Goal: Task Accomplishment & Management: Use online tool/utility

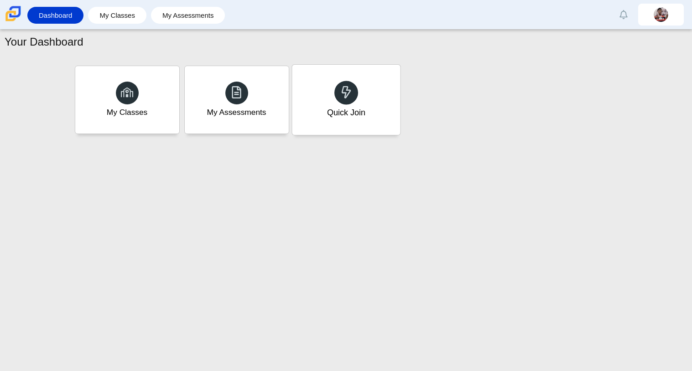
click at [329, 99] on div "Quick Join" at bounding box center [346, 100] width 108 height 70
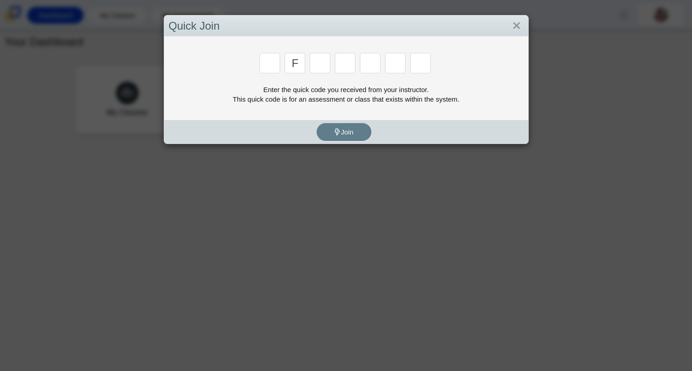
type input "f"
type input "7"
type input "m"
type input "c"
type input "h"
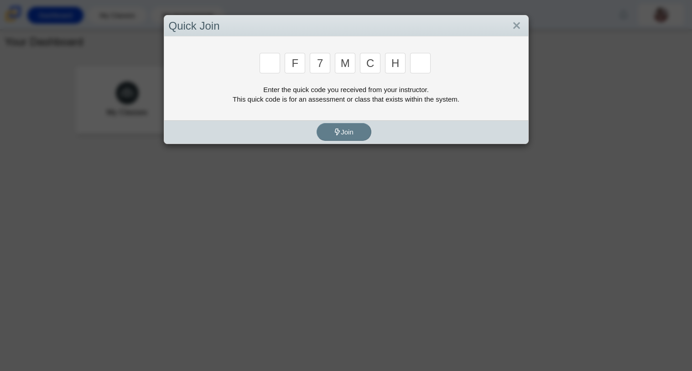
type input "w"
type input "f"
type input "7"
type input "m"
type input "c"
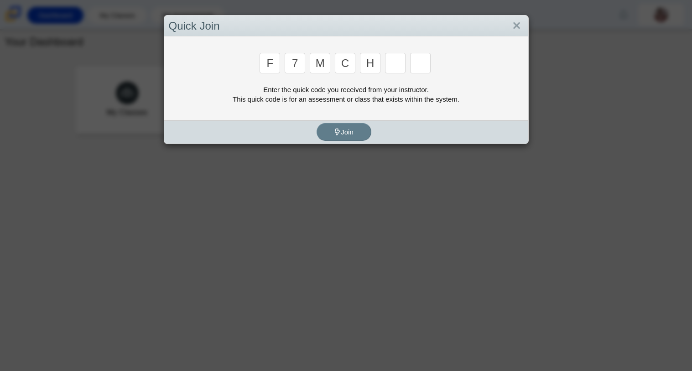
type input "h"
type input "w"
type input "k"
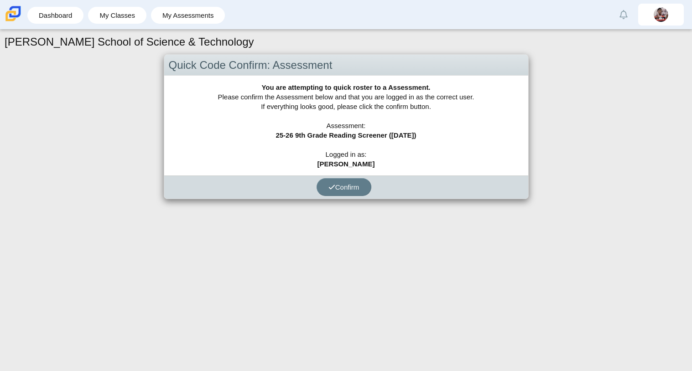
click at [339, 177] on div "Confirm" at bounding box center [343, 187] width 359 height 23
click at [336, 193] on button "Confirm" at bounding box center [343, 187] width 55 height 18
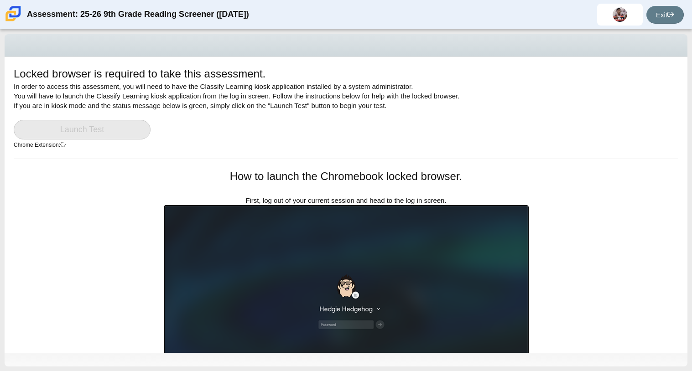
click at [107, 124] on link "Launch Test" at bounding box center [82, 130] width 137 height 20
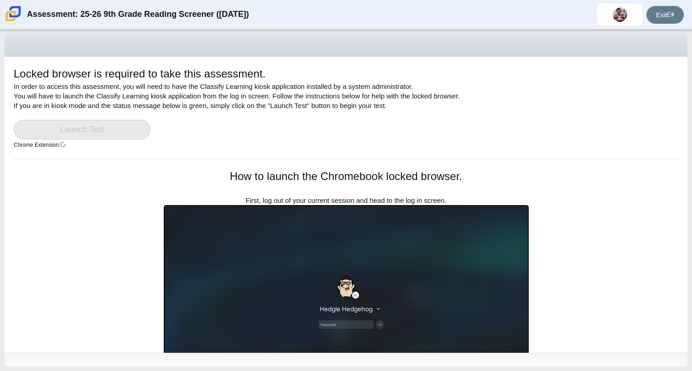
click at [107, 124] on link "Launch Test" at bounding box center [82, 130] width 137 height 20
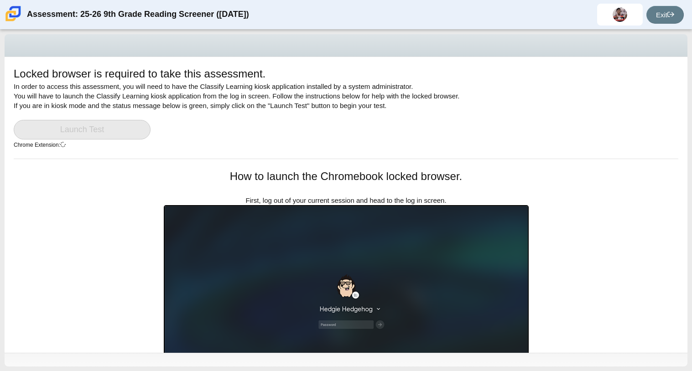
click at [107, 124] on link "Launch Test" at bounding box center [82, 130] width 137 height 20
click at [70, 254] on div "Locked browser is required to take this assessment. In order to access this ass…" at bounding box center [346, 205] width 683 height 296
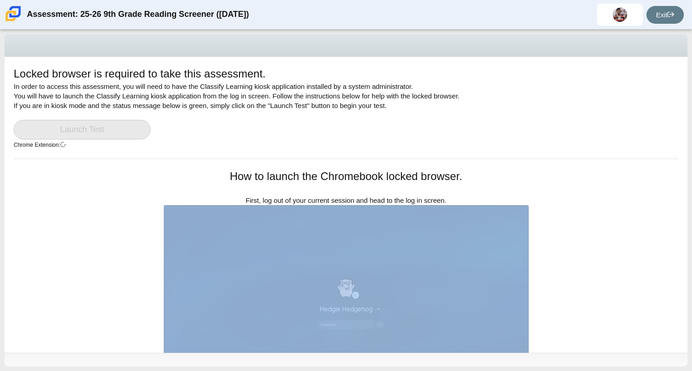
click at [71, 254] on div "Locked browser is required to take this assessment. In order to access this ass…" at bounding box center [346, 205] width 683 height 296
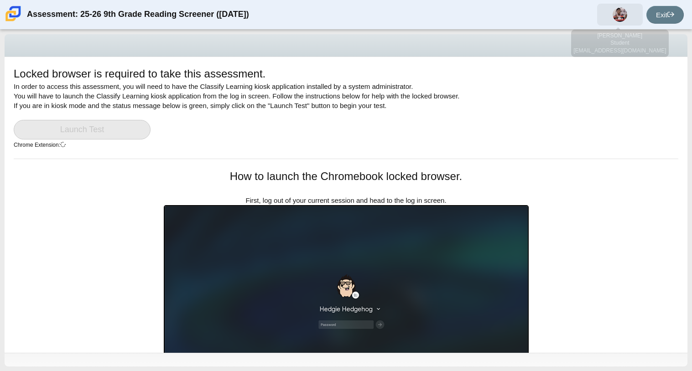
click at [611, 10] on span at bounding box center [620, 15] width 46 height 22
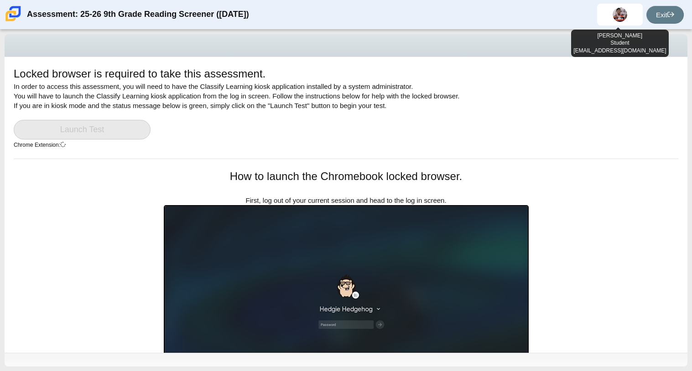
click at [549, 116] on div "Locked browser is required to take this assessment. In order to access this ass…" at bounding box center [346, 112] width 664 height 93
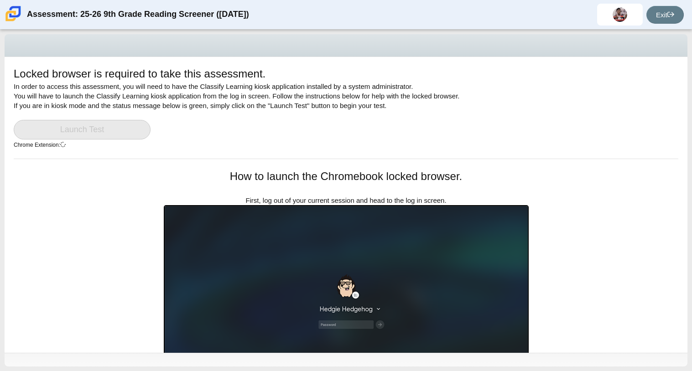
scroll to position [162, 0]
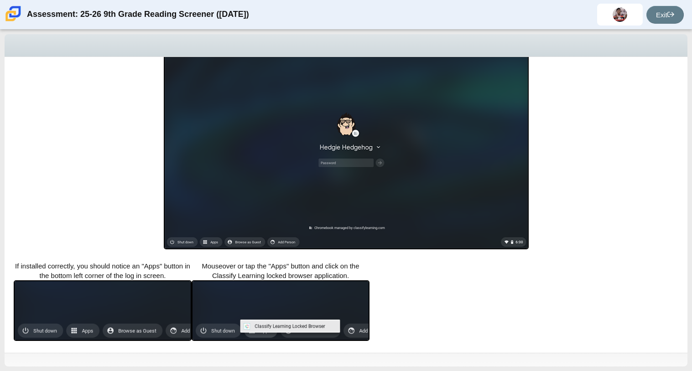
click at [550, 75] on div "Locked browser is required to take this assessment. In order to access this ass…" at bounding box center [346, 43] width 683 height 296
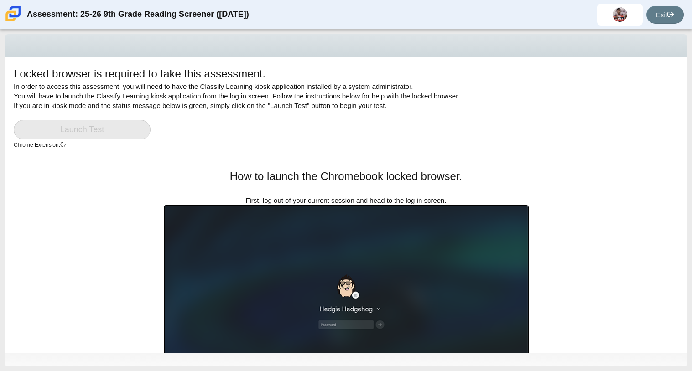
click at [0, 370] on div "Locked browser is required to take this assessment. In order to access this ass…" at bounding box center [346, 201] width 692 height 342
click at [378, 279] on img at bounding box center [346, 308] width 365 height 206
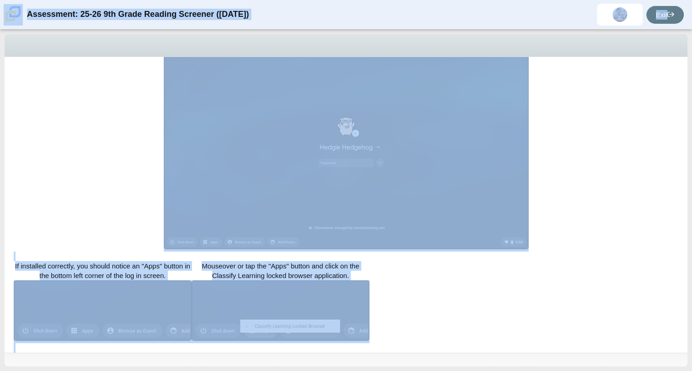
click at [242, 339] on img at bounding box center [281, 310] width 178 height 61
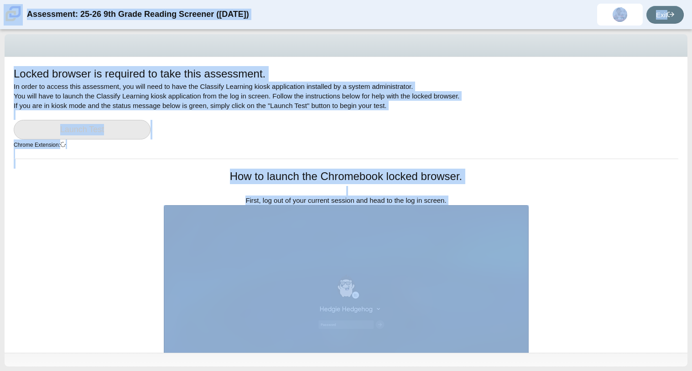
click at [129, 200] on div "Locked browser is required to take this assessment. In order to access this ass…" at bounding box center [346, 205] width 683 height 296
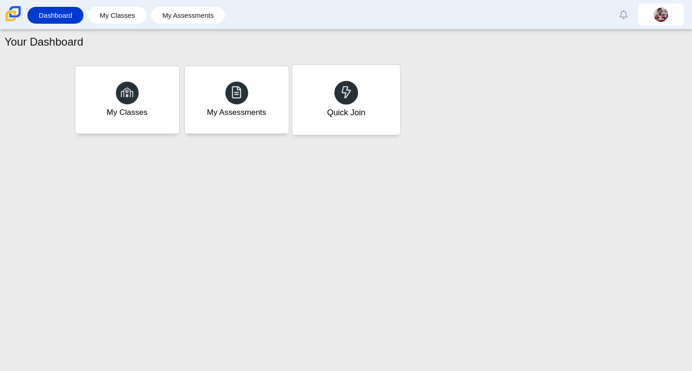
click at [341, 86] on icon at bounding box center [346, 92] width 13 height 13
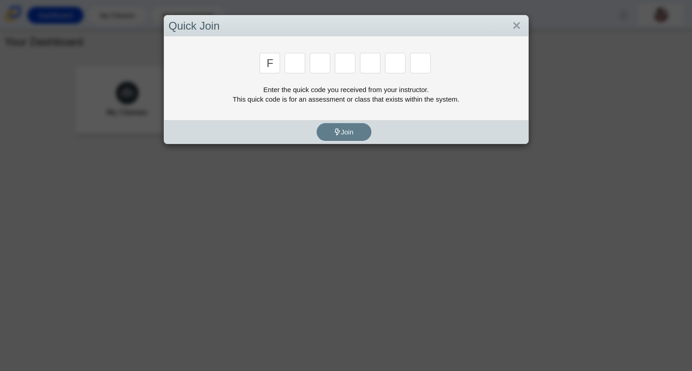
type input "f"
type input "7"
type input "m"
type input "c"
type input "h"
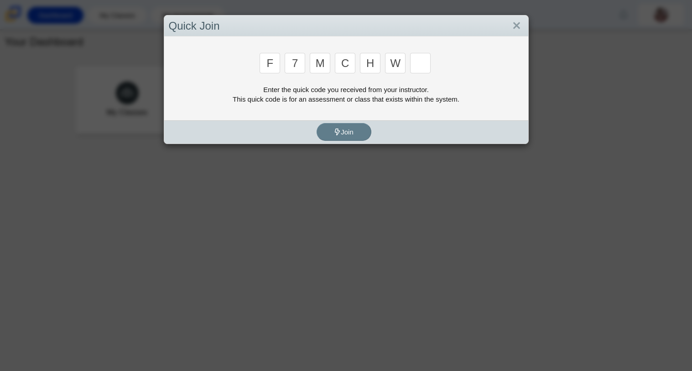
type input "w"
type input "k"
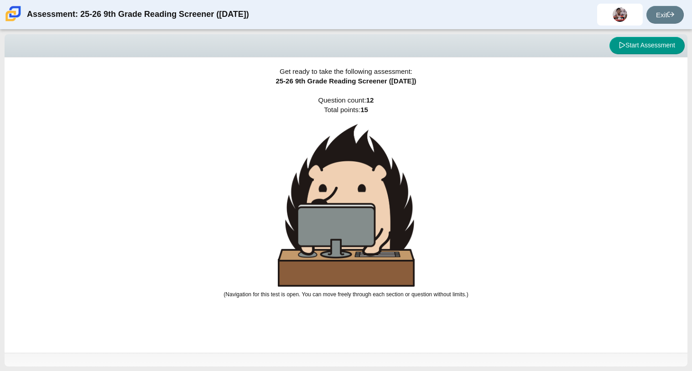
click at [523, 61] on div "Get ready to take the following assessment: 25-26 9th Grade Reading Screener ([…" at bounding box center [346, 204] width 683 height 295
click at [672, 49] on button "Start Assessment" at bounding box center [646, 45] width 75 height 17
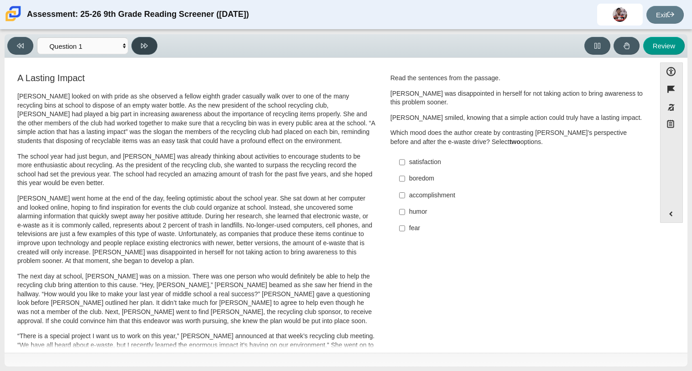
click at [135, 47] on button at bounding box center [144, 46] width 26 height 18
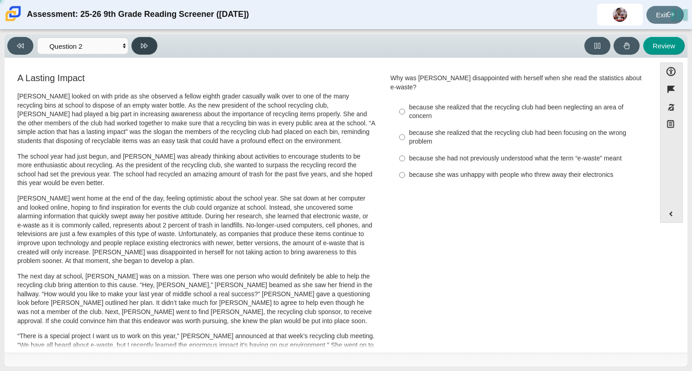
click at [135, 47] on button at bounding box center [144, 46] width 26 height 18
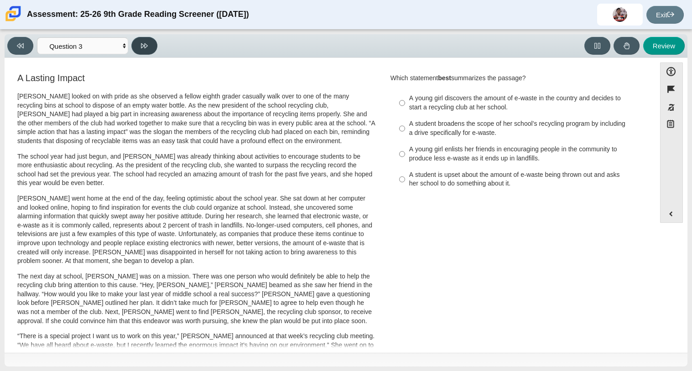
click at [135, 47] on button at bounding box center [144, 46] width 26 height 18
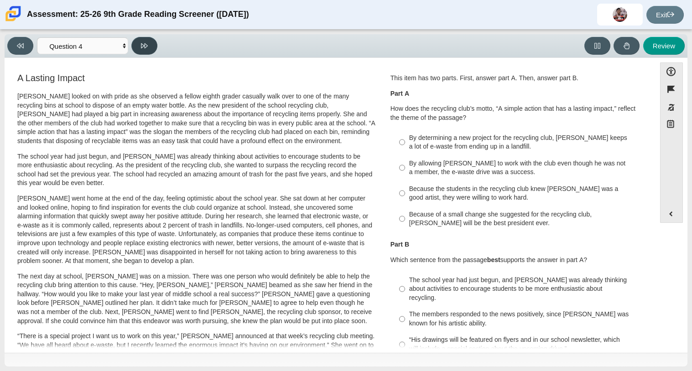
click at [135, 47] on button at bounding box center [144, 46] width 26 height 18
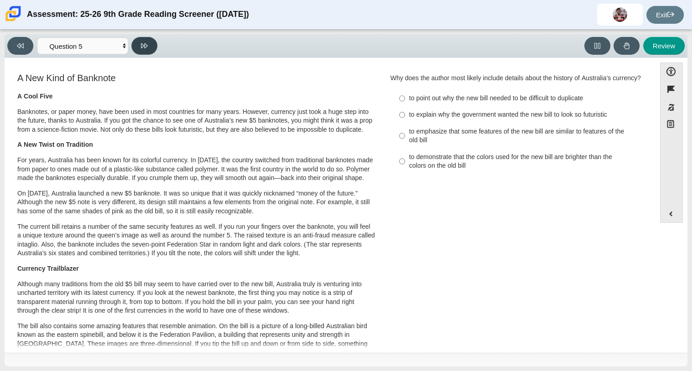
click at [135, 47] on button at bounding box center [144, 46] width 26 height 18
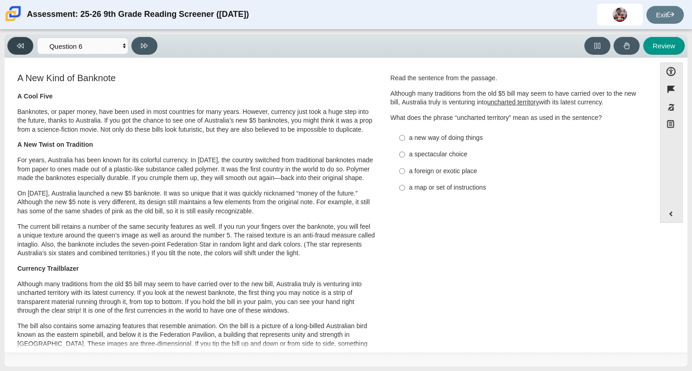
click at [23, 37] on button at bounding box center [20, 46] width 26 height 18
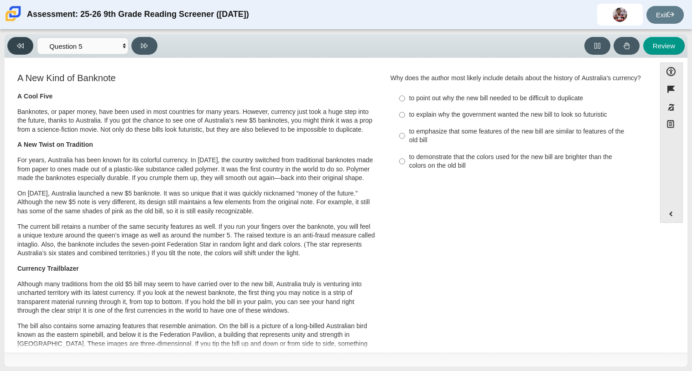
click at [23, 37] on button at bounding box center [20, 46] width 26 height 18
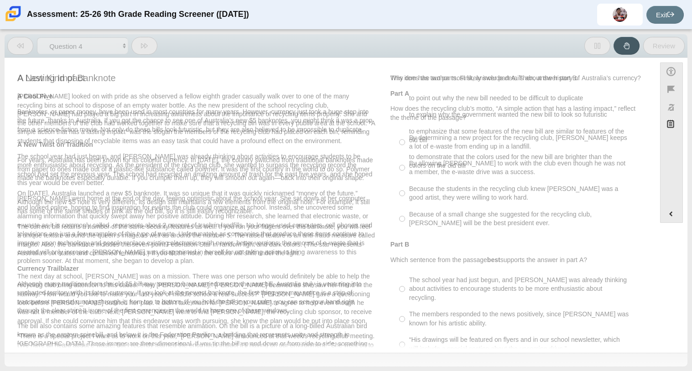
click at [23, 37] on button at bounding box center [20, 46] width 26 height 18
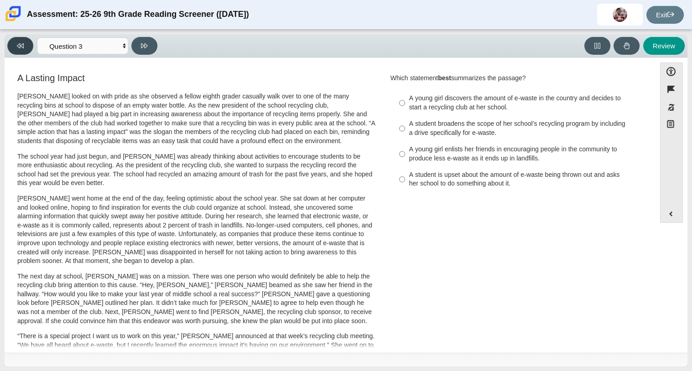
click at [23, 37] on button at bounding box center [20, 46] width 26 height 18
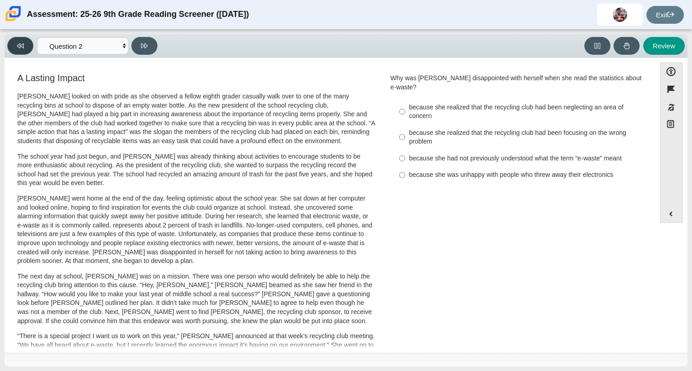
click at [23, 37] on button at bounding box center [20, 46] width 26 height 18
select select "ccc5b315-3c7c-471c-bf90-f22c8299c798"
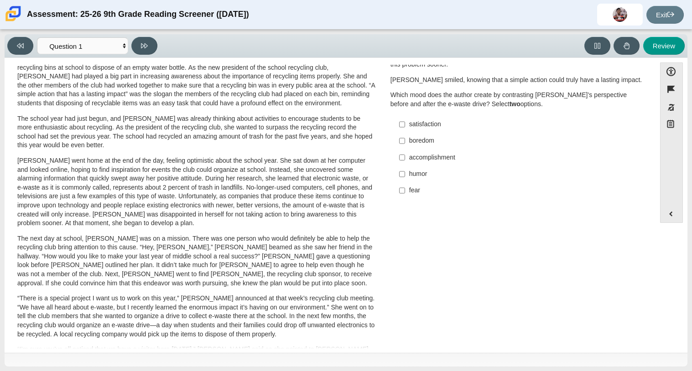
scroll to position [56, 0]
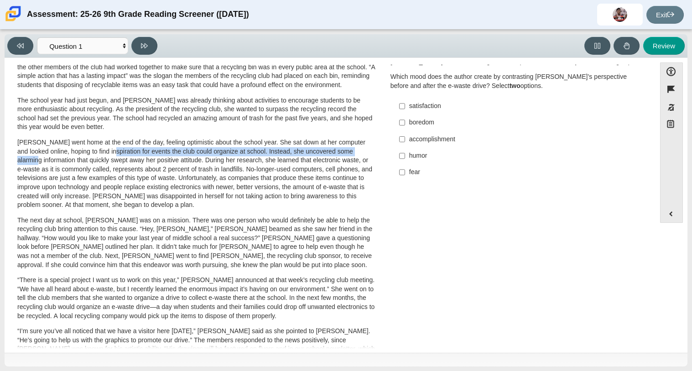
drag, startPoint x: 24, startPoint y: 160, endPoint x: 95, endPoint y: 153, distance: 71.9
click at [95, 153] on p "Scarlett went home at the end of the day, feeling optimistic about the school y…" at bounding box center [196, 174] width 358 height 72
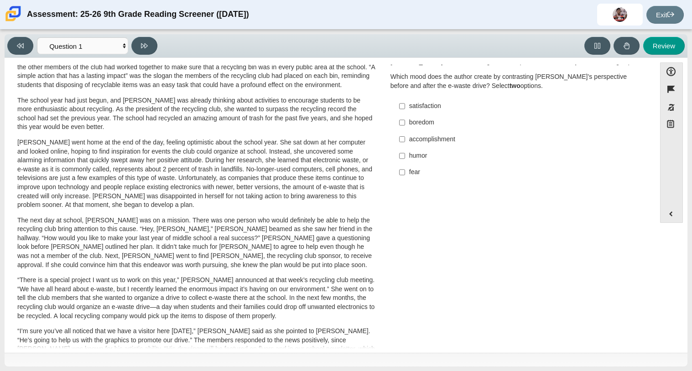
click at [12, 176] on div "A Lasting Impact Scarlett looked on with pride as she observed a fellow eighth …" at bounding box center [196, 273] width 374 height 514
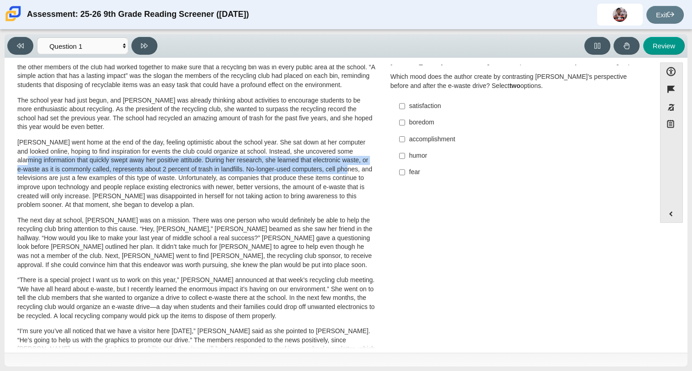
drag, startPoint x: 17, startPoint y: 160, endPoint x: 340, endPoint y: 172, distance: 323.5
click at [340, 172] on p "Scarlett went home at the end of the day, feeling optimistic about the school y…" at bounding box center [196, 174] width 358 height 72
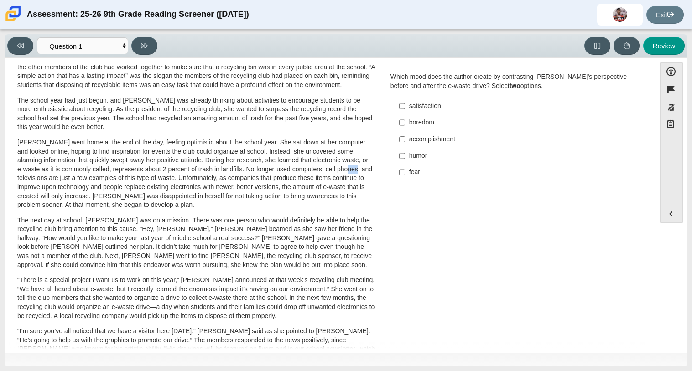
drag, startPoint x: 340, startPoint y: 172, endPoint x: 369, endPoint y: 173, distance: 29.2
click at [369, 173] on p "Scarlett went home at the end of the day, feeling optimistic about the school y…" at bounding box center [196, 174] width 358 height 72
click at [394, 191] on div "A Lasting Impact Scarlett looked on with pride as she observed a fellow eighth …" at bounding box center [330, 273] width 642 height 514
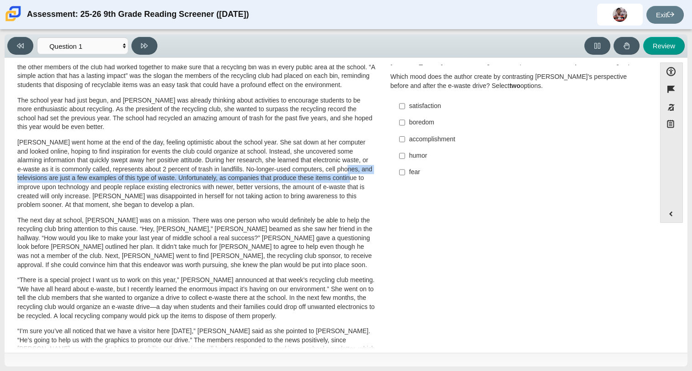
drag, startPoint x: 340, startPoint y: 170, endPoint x: 365, endPoint y: 174, distance: 25.0
click at [365, 174] on p "Scarlett went home at the end of the day, feeling optimistic about the school y…" at bounding box center [196, 174] width 358 height 72
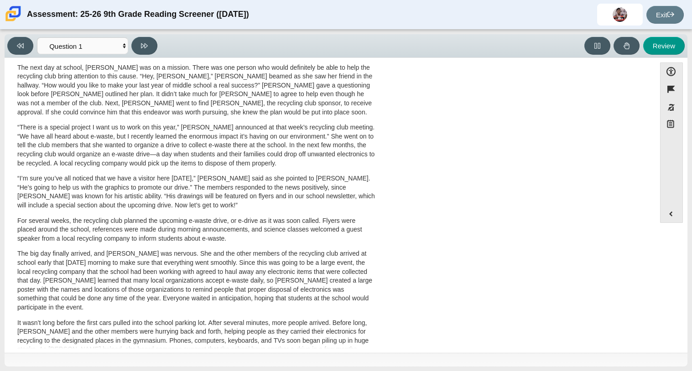
scroll to position [0, 0]
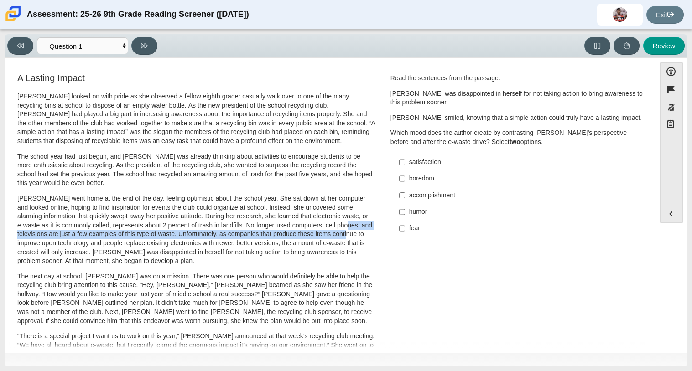
click at [400, 258] on div "A Lasting Impact Scarlett looked on with pride as she observed a fellow eighth …" at bounding box center [330, 329] width 642 height 514
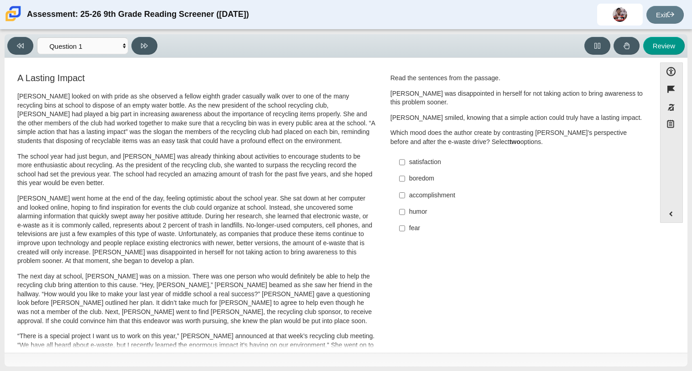
click at [419, 177] on div "boredom" at bounding box center [524, 178] width 230 height 9
click at [405, 177] on input "boredom boredom" at bounding box center [402, 179] width 6 height 16
checkbox input "true"
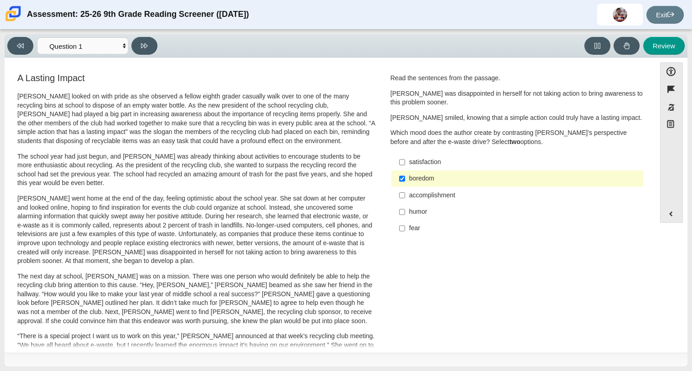
click at [415, 207] on label "humor humor" at bounding box center [518, 212] width 250 height 16
click at [405, 207] on input "humor humor" at bounding box center [402, 212] width 6 height 16
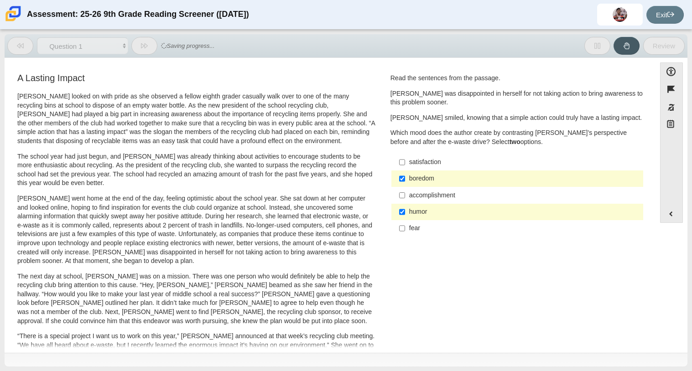
click at [415, 207] on label "humor humor" at bounding box center [518, 212] width 250 height 16
click at [405, 207] on input "humor humor" at bounding box center [402, 212] width 6 height 16
checkbox input "false"
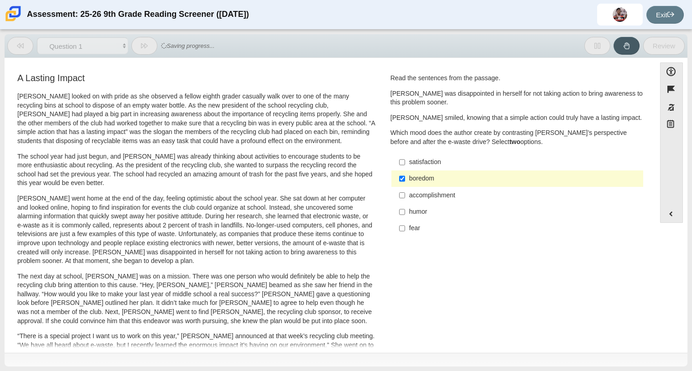
click at [436, 186] on label "boredom boredom" at bounding box center [518, 179] width 250 height 16
click at [405, 186] on input "boredom boredom" at bounding box center [402, 179] width 6 height 16
checkbox input "false"
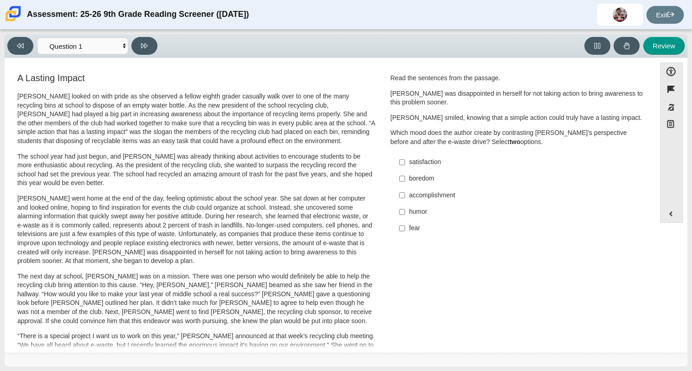
click at [416, 159] on div "satisfaction" at bounding box center [524, 162] width 230 height 9
click at [405, 159] on input "satisfaction satisfaction" at bounding box center [402, 162] width 6 height 16
checkbox input "true"
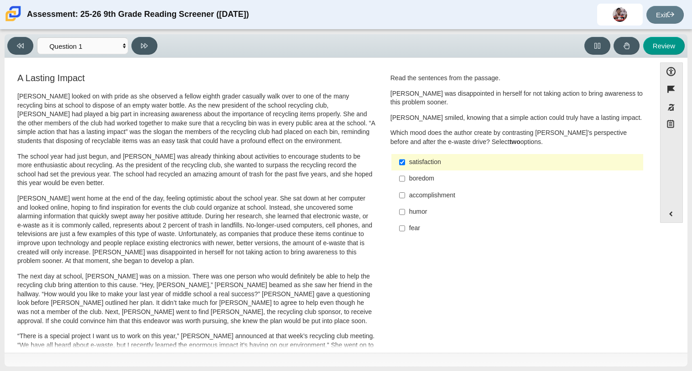
click at [420, 195] on div "accomplishment" at bounding box center [524, 195] width 230 height 9
click at [405, 195] on input "accomplishment accomplishment" at bounding box center [402, 195] width 6 height 16
checkbox input "true"
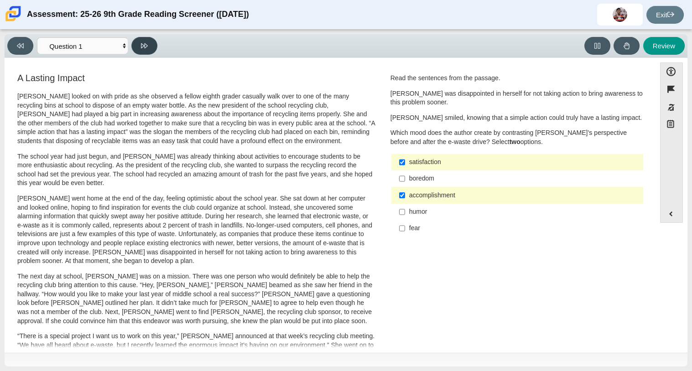
click at [150, 51] on button at bounding box center [144, 46] width 26 height 18
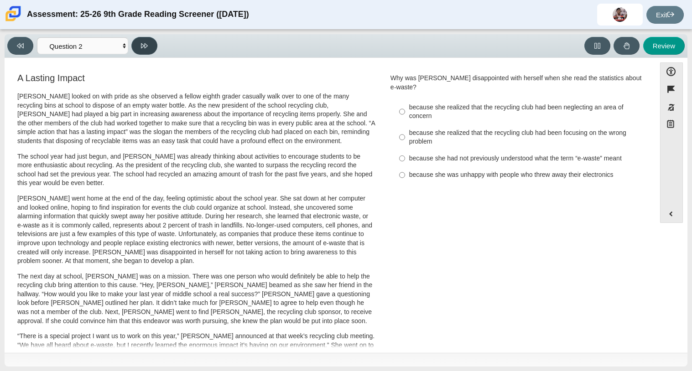
click at [150, 51] on button at bounding box center [144, 46] width 26 height 18
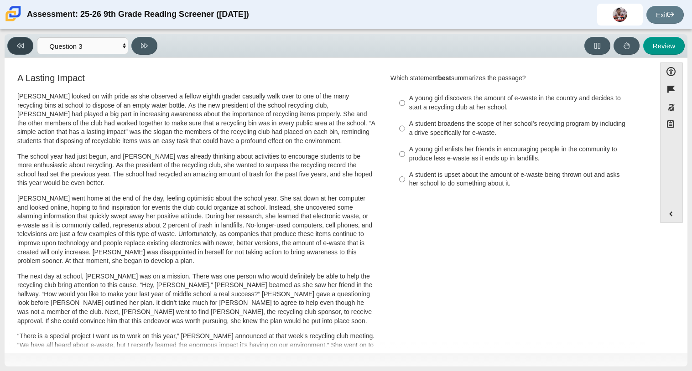
click at [21, 42] on icon at bounding box center [20, 45] width 7 height 7
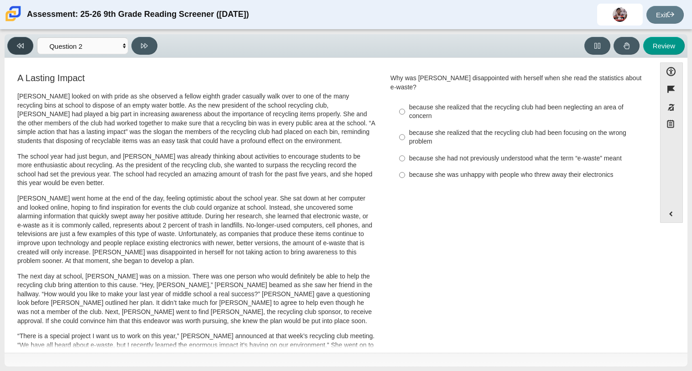
click at [26, 39] on button at bounding box center [20, 46] width 26 height 18
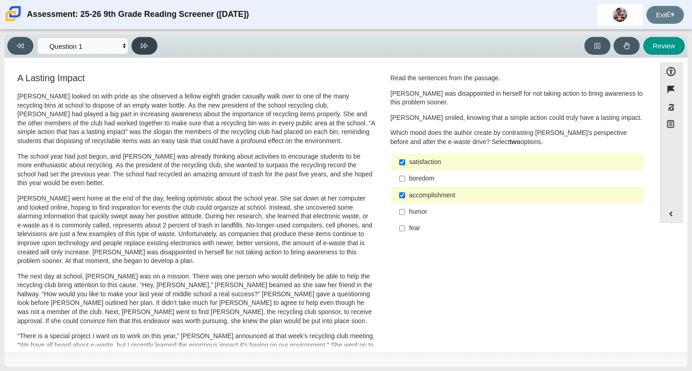
click at [145, 40] on button at bounding box center [144, 46] width 26 height 18
select select "0ff64528-ffd7-428d-b192-babfaadd44e8"
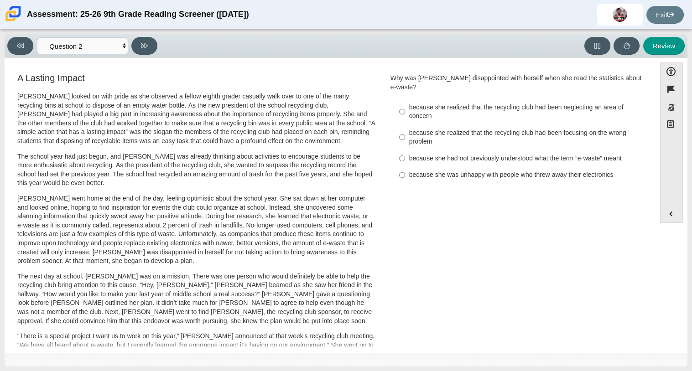
click at [450, 140] on label "because she realized that the recycling club had been focusing on the wrong pro…" at bounding box center [518, 137] width 250 height 26
click at [405, 140] on input "because she realized that the recycling club had been focusing on the wrong pro…" at bounding box center [402, 137] width 6 height 26
radio input "true"
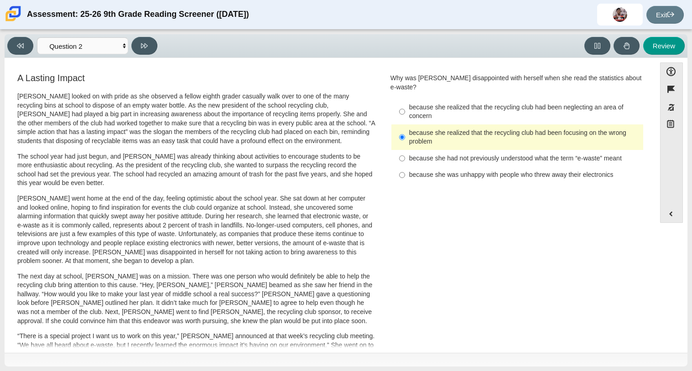
click at [457, 150] on label "because she had not previously understood what the term “e-waste” meant because…" at bounding box center [518, 158] width 250 height 16
click at [405, 150] on input "because she had not previously understood what the term “e-waste” meant because…" at bounding box center [402, 158] width 6 height 16
radio input "true"
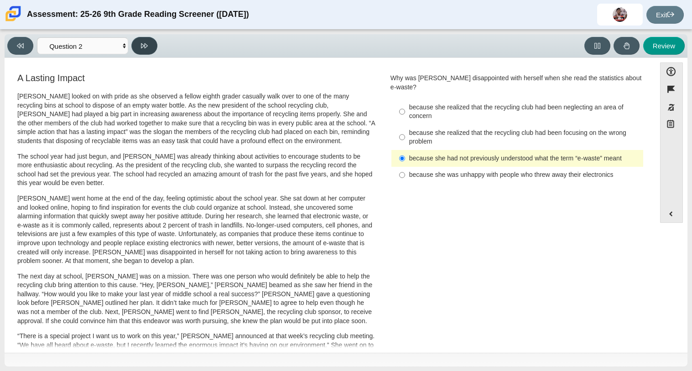
click at [145, 39] on button at bounding box center [144, 46] width 26 height 18
select select "7ce3d843-6974-4858-901c-1ff39630e843"
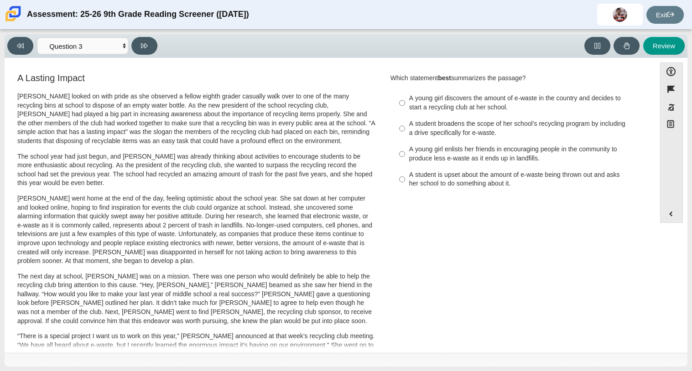
click at [415, 108] on div "A young girl discovers the amount of e-waste in the country and decides to star…" at bounding box center [524, 103] width 230 height 18
click at [405, 108] on input "A young girl discovers the amount of e-waste in the country and decides to star…" at bounding box center [402, 103] width 6 height 26
radio input "true"
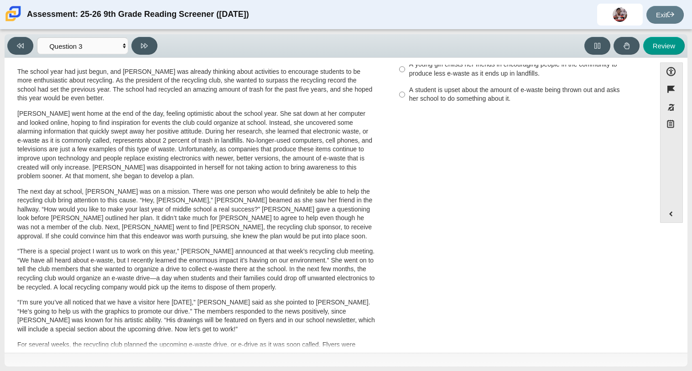
scroll to position [93, 0]
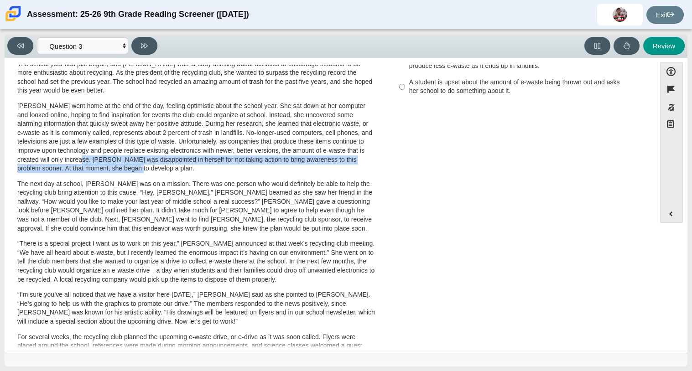
drag, startPoint x: 97, startPoint y: 158, endPoint x: 150, endPoint y: 168, distance: 53.9
click at [150, 168] on p "Scarlett went home at the end of the day, feeling optimistic about the school y…" at bounding box center [196, 138] width 358 height 72
click at [21, 42] on icon at bounding box center [20, 45] width 7 height 7
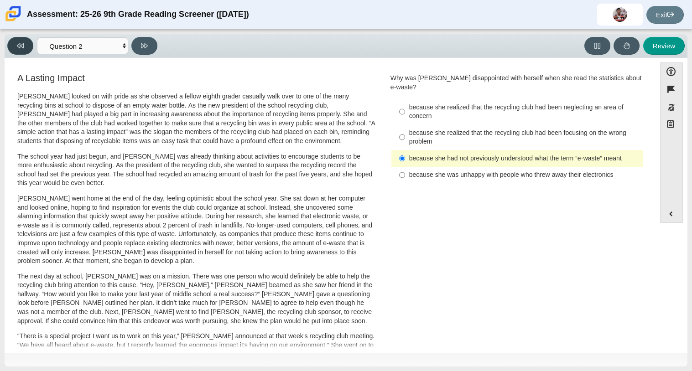
click at [21, 42] on icon at bounding box center [20, 45] width 7 height 7
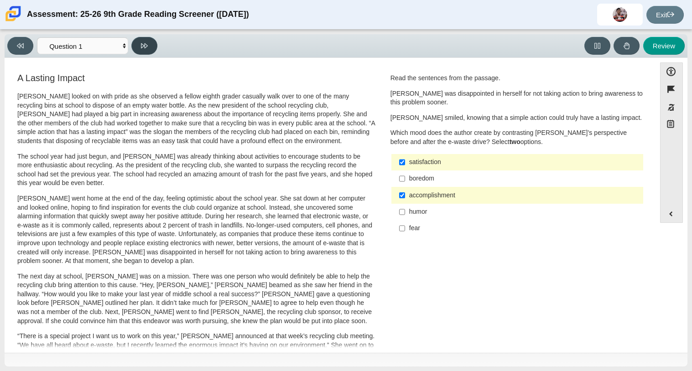
click at [148, 37] on button at bounding box center [144, 46] width 26 height 18
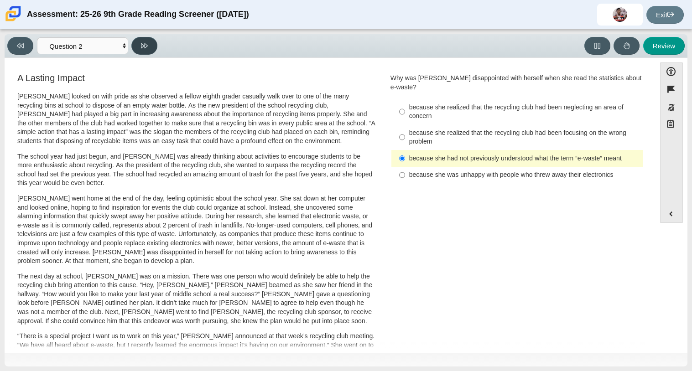
click at [148, 37] on button at bounding box center [144, 46] width 26 height 18
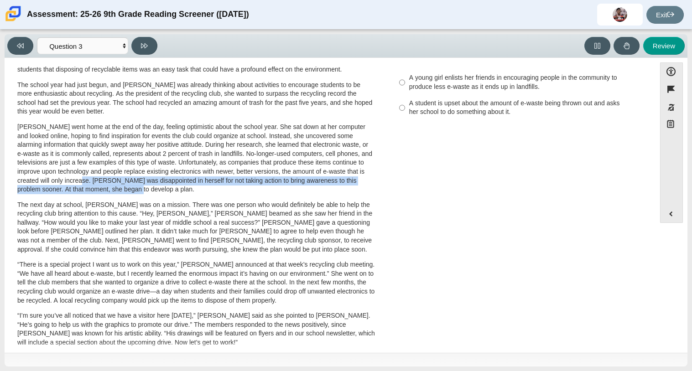
scroll to position [74, 0]
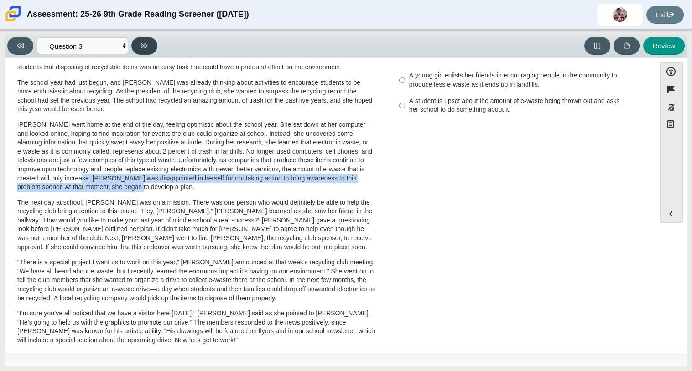
click at [142, 43] on icon at bounding box center [144, 45] width 7 height 7
select select "ca9ea0f1-49c5-4bd1-83b0-472c18652b42"
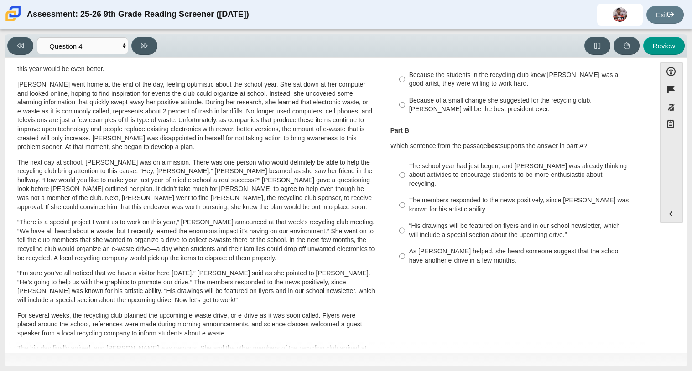
scroll to position [0, 0]
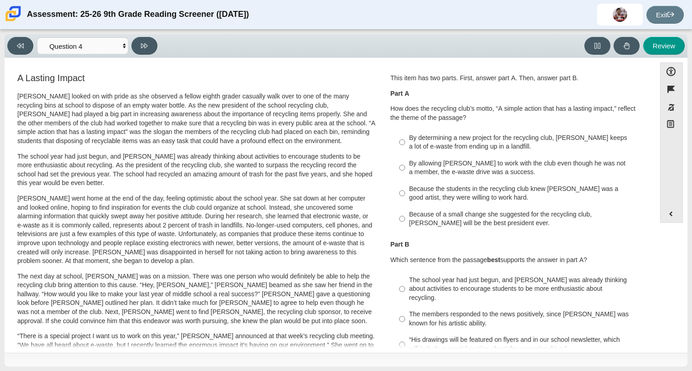
click at [412, 145] on div "By determining a new project for the recycling club, Scarlett keeps a lot of e-…" at bounding box center [524, 143] width 230 height 18
click at [405, 145] on input "By determining a new project for the recycling club, Scarlett keeps a lot of e-…" at bounding box center [402, 142] width 6 height 26
radio input "true"
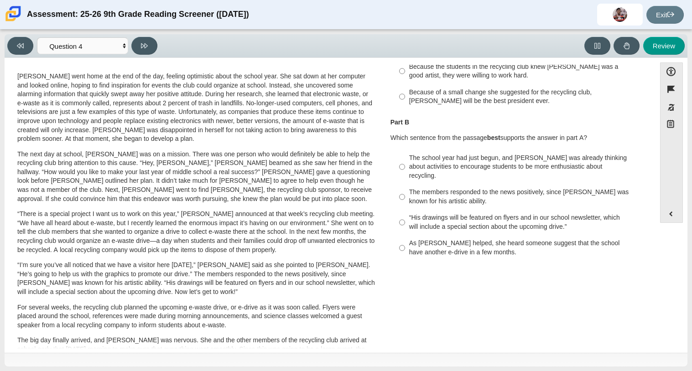
scroll to position [120, 0]
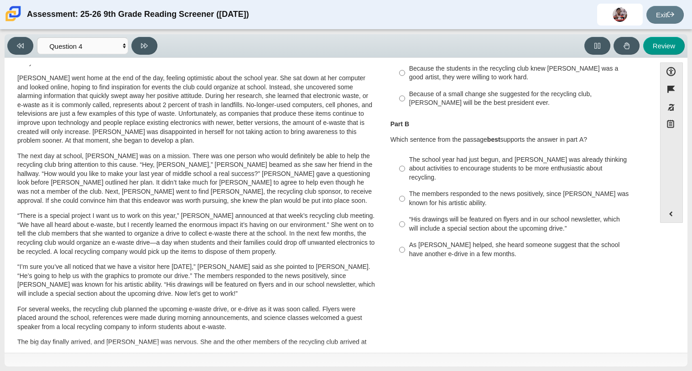
click at [507, 163] on div "The school year had just begun, and Scarlett was already thinking about activit…" at bounding box center [524, 168] width 230 height 27
click at [405, 163] on input "The school year had just begun, and Scarlett was already thinking about activit…" at bounding box center [402, 168] width 6 height 35
radio input "true"
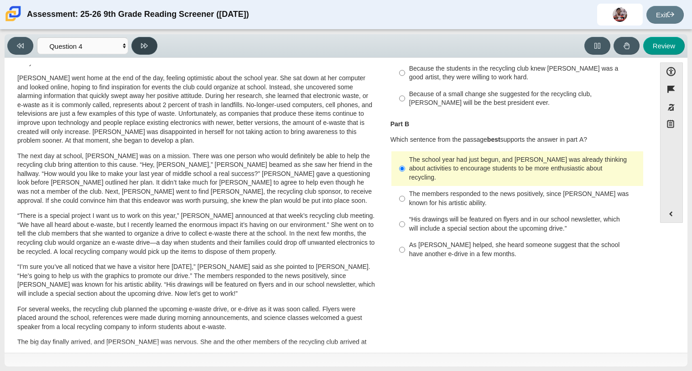
click at [149, 39] on button at bounding box center [144, 46] width 26 height 18
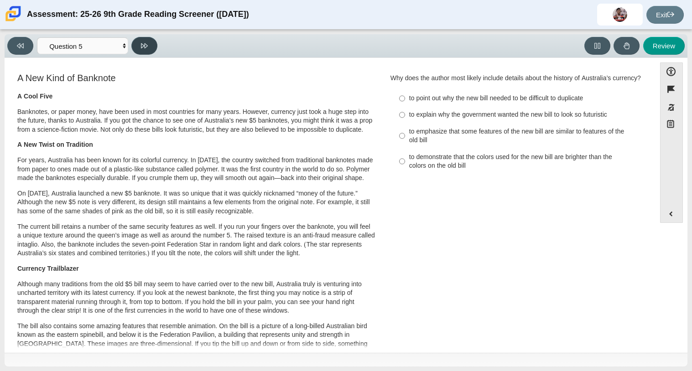
click at [134, 47] on button at bounding box center [144, 46] width 26 height 18
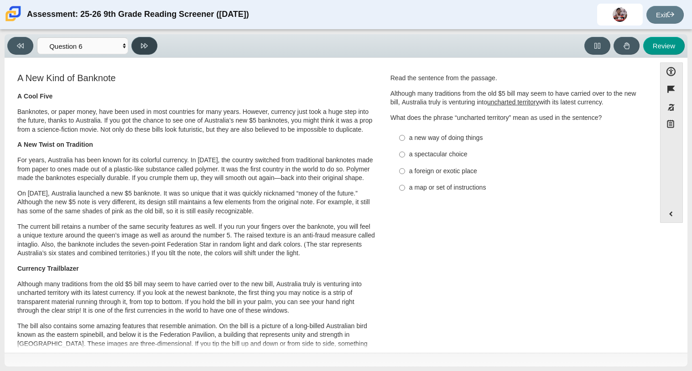
click at [134, 47] on button at bounding box center [144, 46] width 26 height 18
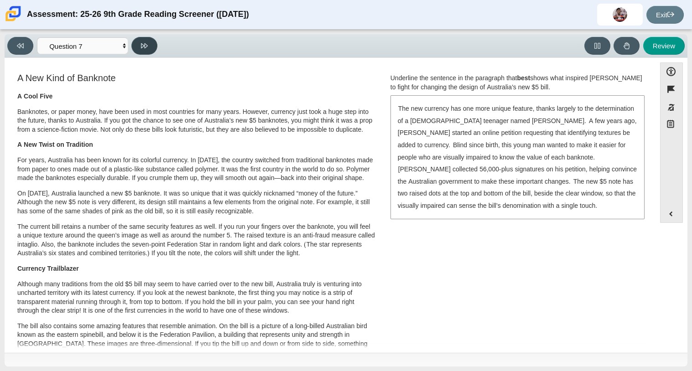
click at [134, 47] on button at bounding box center [144, 46] width 26 height 18
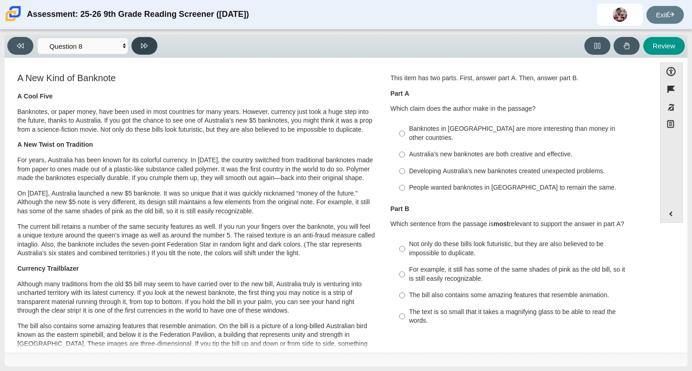
click at [134, 47] on button at bounding box center [144, 46] width 26 height 18
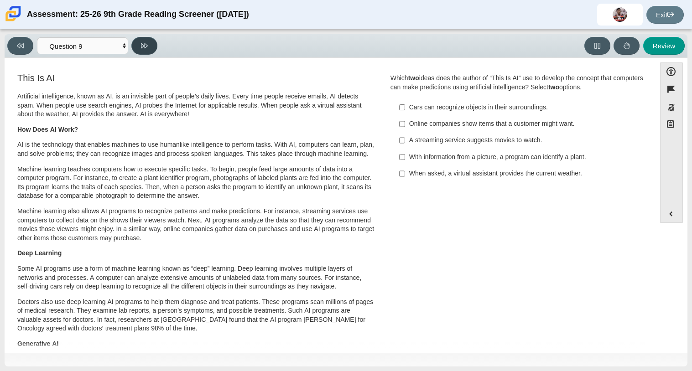
click at [134, 47] on button at bounding box center [144, 46] width 26 height 18
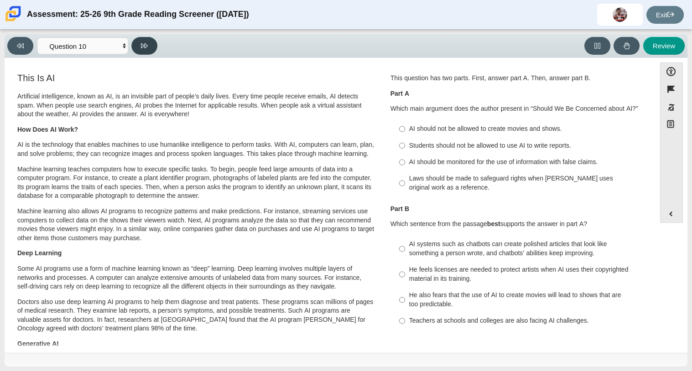
click at [134, 47] on button at bounding box center [144, 46] width 26 height 18
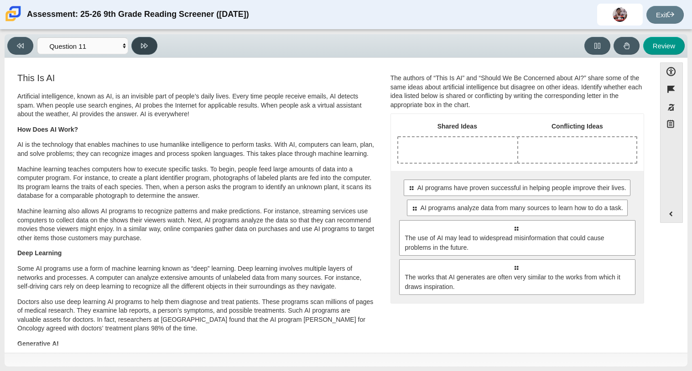
click at [135, 49] on button at bounding box center [144, 46] width 26 height 18
select select "c3effed4-44ce-4a19-bd96-1787f34e9b4c"
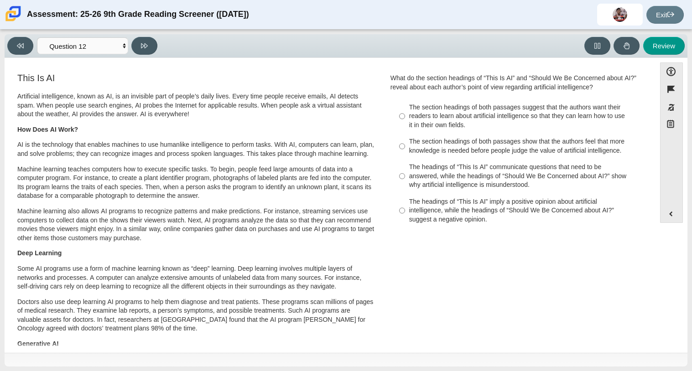
click at [429, 157] on label "The section headings of both passages show that the authors feel that more know…" at bounding box center [518, 147] width 250 height 26
click at [405, 157] on input "The section headings of both passages show that the authors feel that more know…" at bounding box center [402, 147] width 6 height 26
radio input "true"
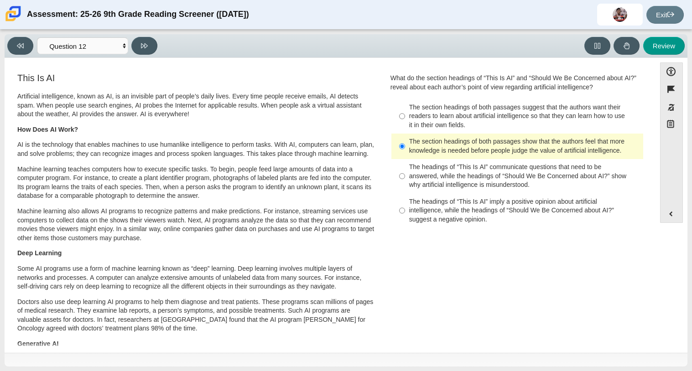
click at [409, 148] on div "The section headings of both passages show that the authors feel that more know…" at bounding box center [524, 146] width 230 height 18
click at [405, 148] on input "The section headings of both passages show that the authors feel that more know…" at bounding box center [402, 147] width 6 height 26
click at [404, 147] on label "The section headings of both passages show that the authors feel that more know…" at bounding box center [518, 147] width 250 height 26
click at [404, 147] on input "The section headings of both passages show that the authors feel that more know…" at bounding box center [402, 147] width 6 height 26
click at [425, 147] on div "The section headings of both passages show that the authors feel that more know…" at bounding box center [524, 146] width 230 height 18
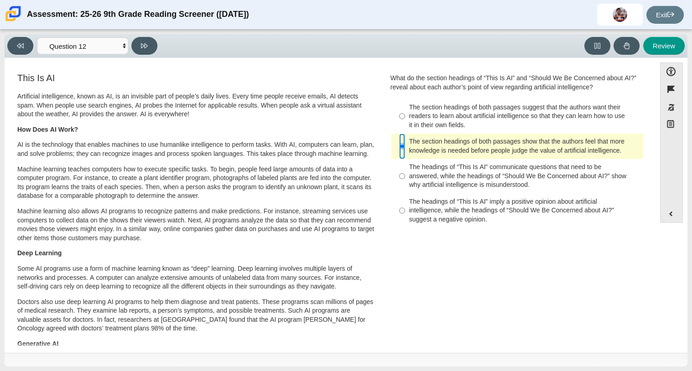
click at [405, 147] on input "The section headings of both passages show that the authors feel that more know…" at bounding box center [402, 147] width 6 height 26
click at [20, 51] on button at bounding box center [20, 46] width 26 height 18
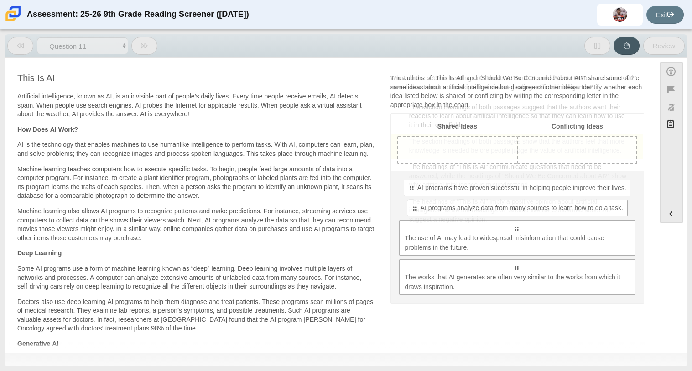
click at [20, 51] on button at bounding box center [20, 46] width 26 height 18
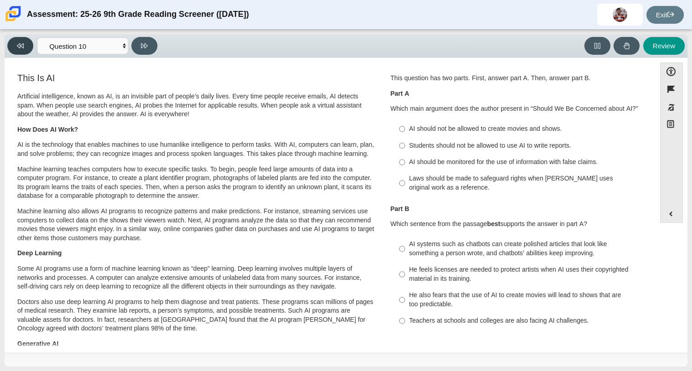
click at [20, 51] on button at bounding box center [20, 46] width 26 height 18
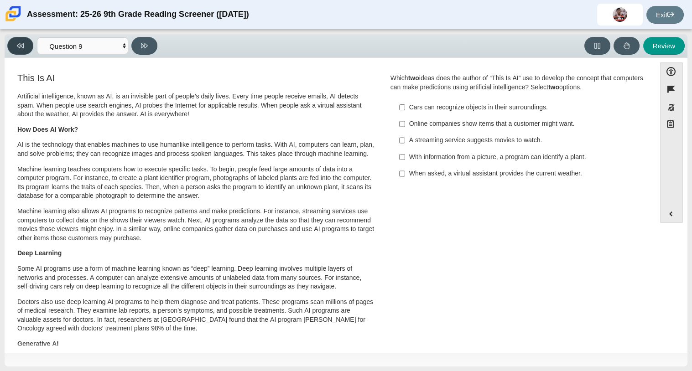
click at [20, 51] on button at bounding box center [20, 46] width 26 height 18
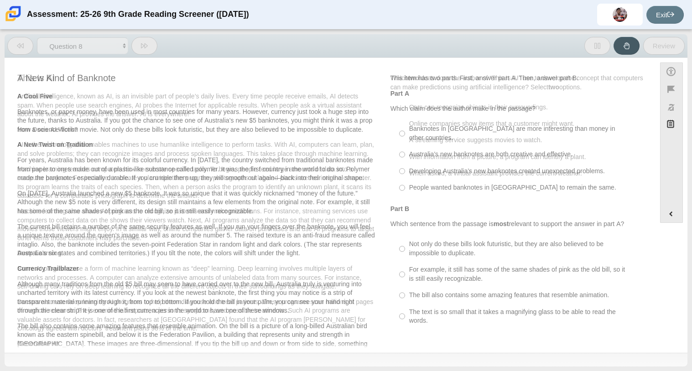
click at [20, 51] on button at bounding box center [20, 46] width 26 height 18
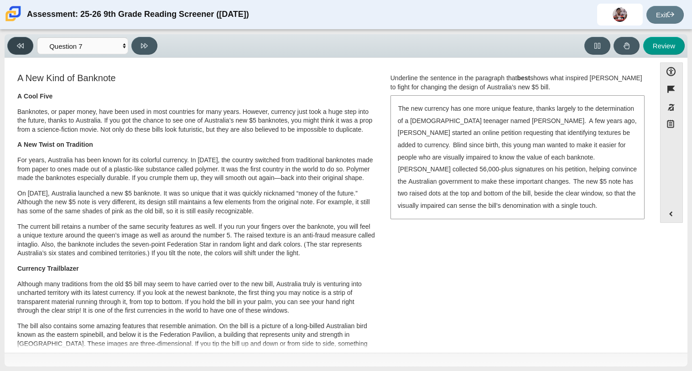
click at [20, 51] on button at bounding box center [20, 46] width 26 height 18
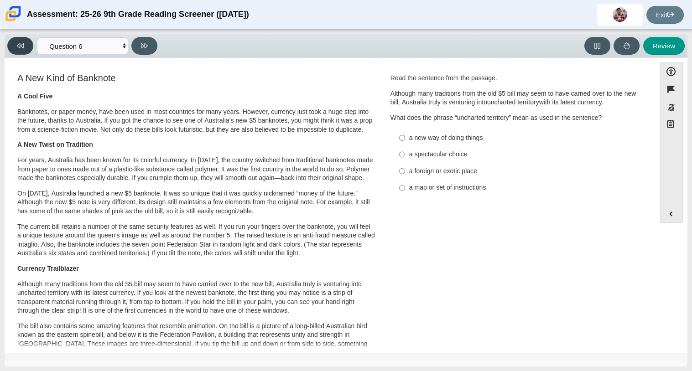
click at [20, 51] on button at bounding box center [20, 46] width 26 height 18
select select "e41f1a79-e29f-4095-8030-a53364015bed"
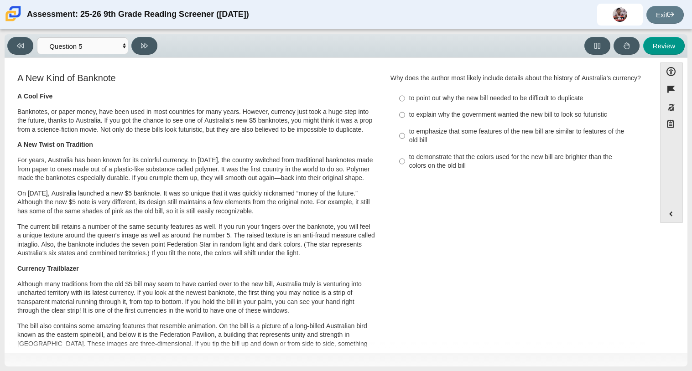
click at [383, 221] on div "A New Kind of Banknote A Cool Five Banknotes, or paper money, have been used in…" at bounding box center [330, 334] width 642 height 525
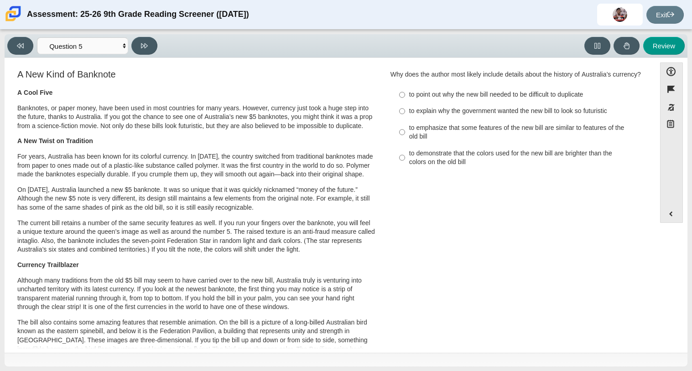
scroll to position [5, 0]
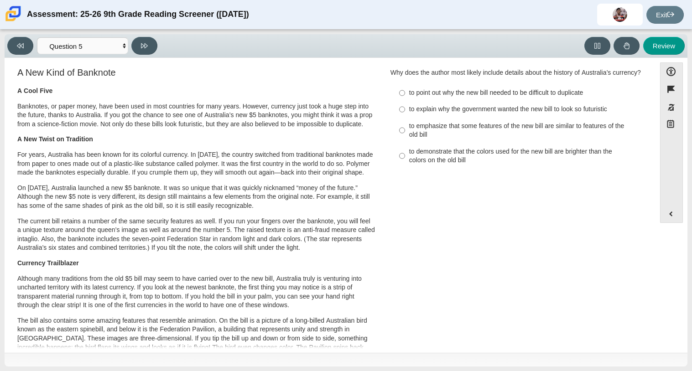
click at [240, 177] on p "For years, Australia has been known for its colorful currency. In 1988, the cou…" at bounding box center [196, 163] width 358 height 27
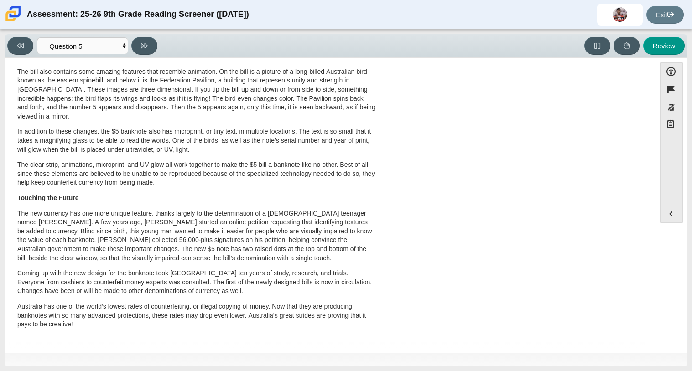
scroll to position [0, 0]
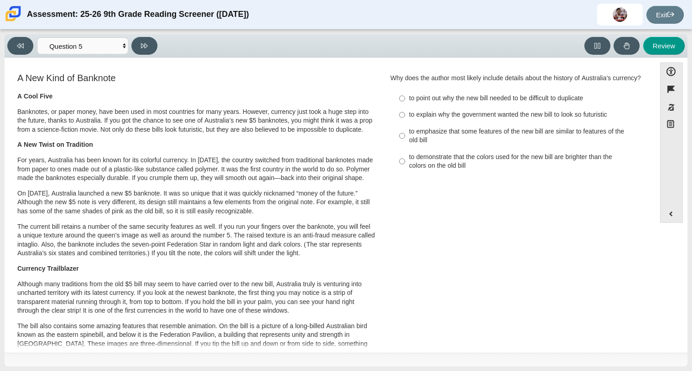
click at [409, 119] on div "to explain why the government wanted the new bill to look so futuristic" at bounding box center [524, 114] width 230 height 9
click at [405, 121] on input "to explain why the government wanted the new bill to look so futuristic to expl…" at bounding box center [402, 115] width 6 height 16
radio input "true"
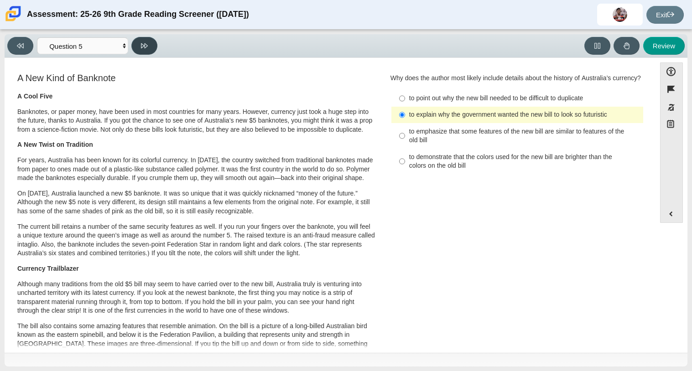
click at [150, 42] on button at bounding box center [144, 46] width 26 height 18
select select "69146e31-7b3d-4a3e-9ce6-f30c24342ae0"
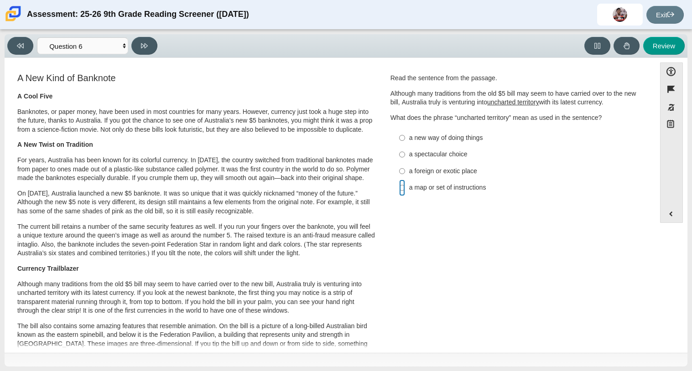
click at [400, 185] on input "a map or set of instructions a map or set of instructions" at bounding box center [402, 188] width 6 height 16
radio input "true"
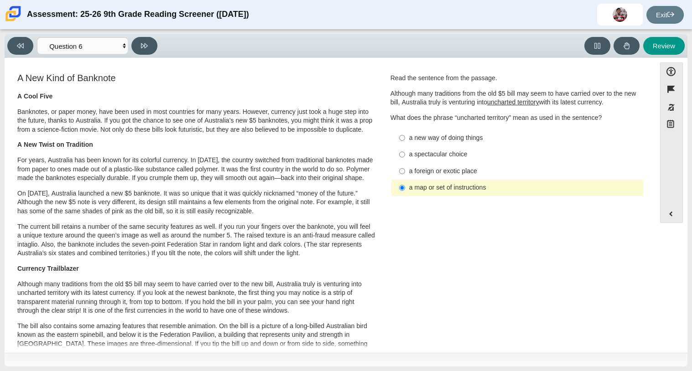
click at [409, 172] on div "a foreign or exotic place" at bounding box center [524, 171] width 230 height 9
click at [405, 172] on input "a foreign or exotic place a foreign or exotic place" at bounding box center [402, 171] width 6 height 16
radio input "true"
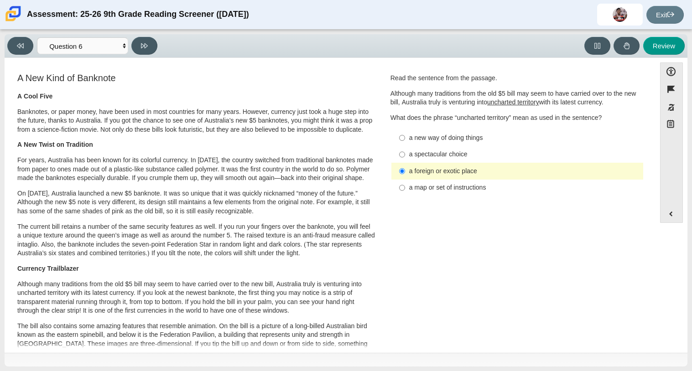
click at [130, 47] on div "Viewing Question 6 of 12 in Pacing Mode Questions Question 1 Question 2 Questio…" at bounding box center [84, 46] width 154 height 18
click at [140, 42] on button at bounding box center [144, 46] width 26 height 18
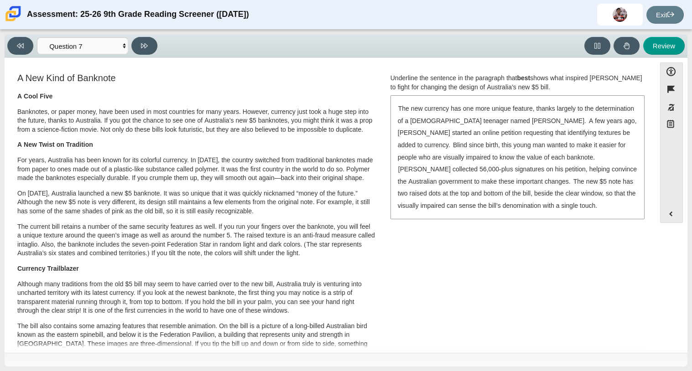
click at [254, 175] on p "For years, Australia has been known for its colorful currency. In 1988, the cou…" at bounding box center [196, 169] width 358 height 27
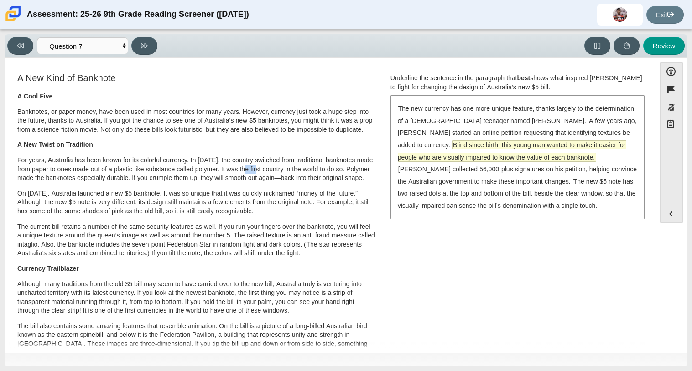
click at [444, 161] on span "Blind since birth, this young man wanted to make it easier for people who are v…" at bounding box center [512, 151] width 228 height 21
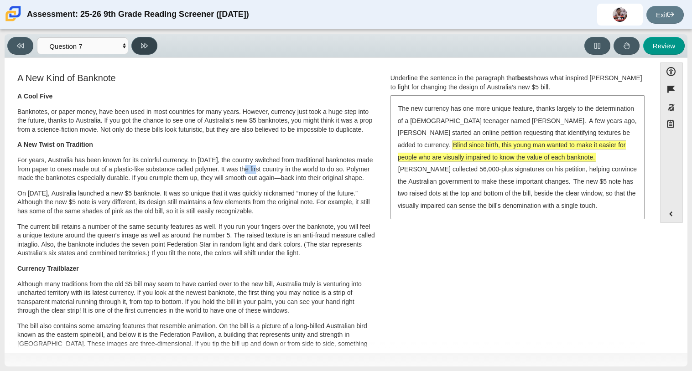
click at [137, 52] on button at bounding box center [144, 46] width 26 height 18
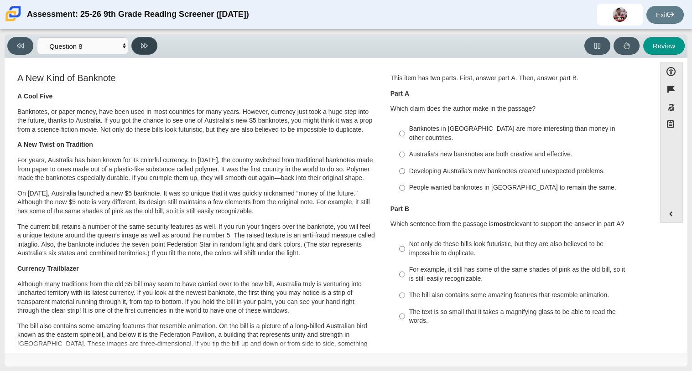
click at [142, 37] on button at bounding box center [144, 46] width 26 height 18
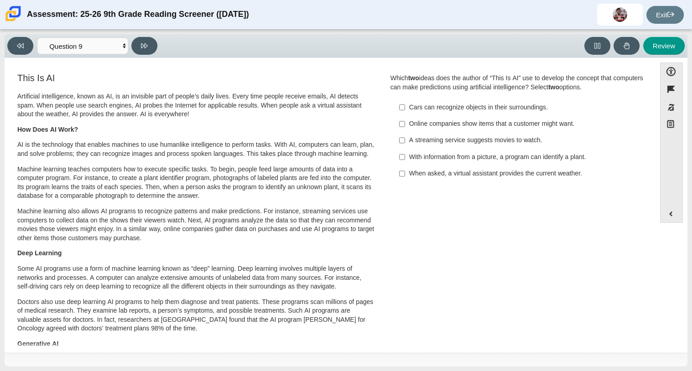
click at [23, 55] on div "Viewing Question 9 of 12 in Pacing Mode Questions Question 1 Question 2 Questio…" at bounding box center [346, 46] width 683 height 24
click at [22, 48] on icon at bounding box center [20, 45] width 7 height 7
select select "ea8338c2-a6a3-418e-a305-2b963b54a290"
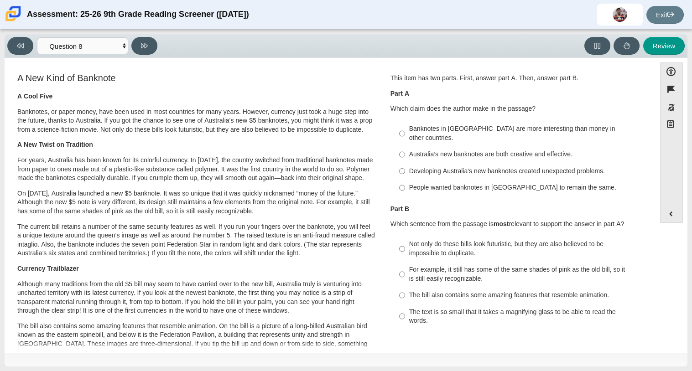
click at [280, 183] on p "For years, Australia has been known for its colorful currency. In 1988, the cou…" at bounding box center [196, 169] width 358 height 27
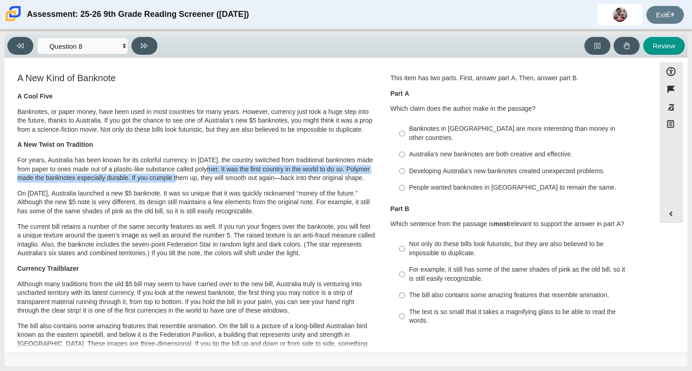
drag, startPoint x: 209, startPoint y: 183, endPoint x: 217, endPoint y: 181, distance: 7.6
click at [217, 181] on p "For years, Australia has been known for its colorful currency. In 1988, the cou…" at bounding box center [196, 169] width 358 height 27
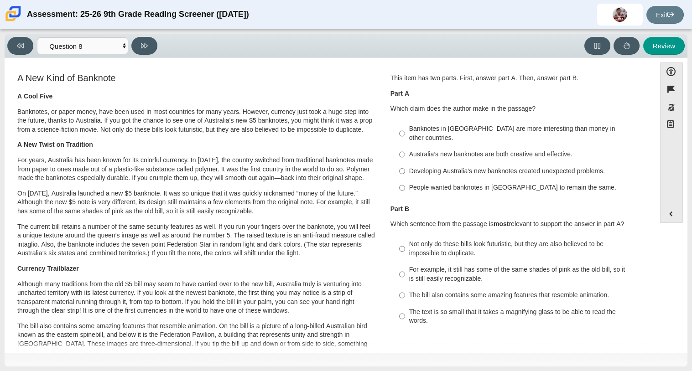
click at [235, 183] on p "For years, Australia has been known for its colorful currency. In 1988, the cou…" at bounding box center [196, 169] width 358 height 27
click at [282, 216] on p "On September 1, 2016, Australia launched a new $5 banknote. It was so unique th…" at bounding box center [196, 202] width 358 height 27
click at [468, 240] on div "Not only do these bills look futuristic, but they are also believed to be impos…" at bounding box center [524, 249] width 230 height 18
click at [405, 236] on input "Not only do these bills look futuristic, but they are also believed to be impos…" at bounding box center [402, 249] width 6 height 26
radio input "true"
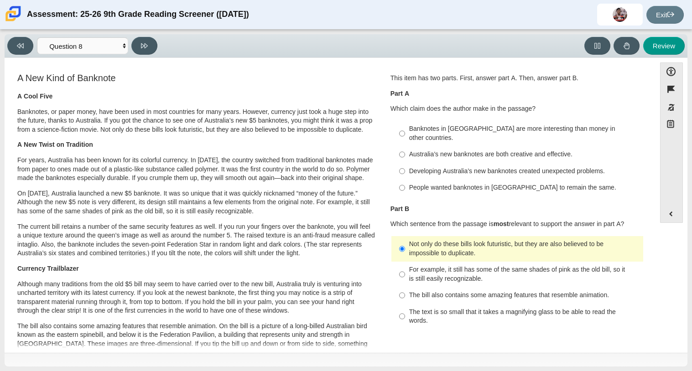
click at [518, 132] on div "Banknotes in Australia are more interesting than money in other countries." at bounding box center [524, 133] width 230 height 18
click at [405, 132] on input "Banknotes in Australia are more interesting than money in other countries. Bank…" at bounding box center [402, 134] width 6 height 26
radio input "true"
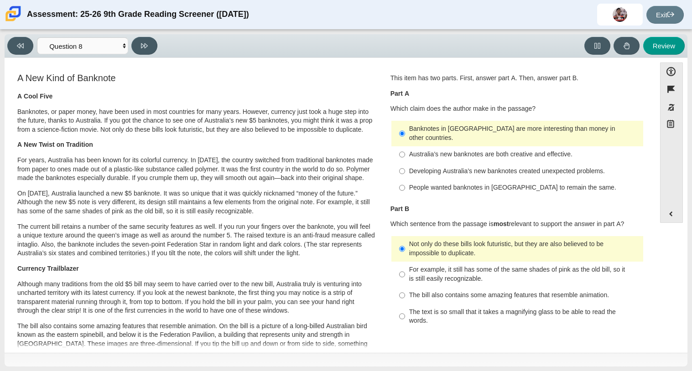
click at [462, 150] on label "Australia’s new banknotes are both creative and effective. Australia’s new bank…" at bounding box center [518, 154] width 250 height 16
click at [405, 150] on input "Australia’s new banknotes are both creative and effective. Australia’s new bank…" at bounding box center [402, 154] width 6 height 16
radio input "true"
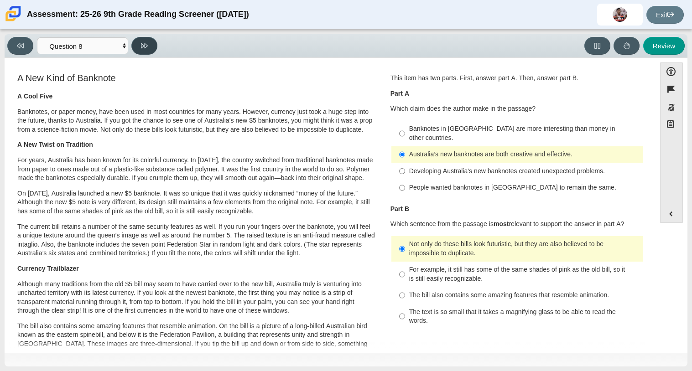
click at [150, 46] on button at bounding box center [144, 46] width 26 height 18
select select "89f058d6-b15c-4ef5-a4b3-fdaffb8868b6"
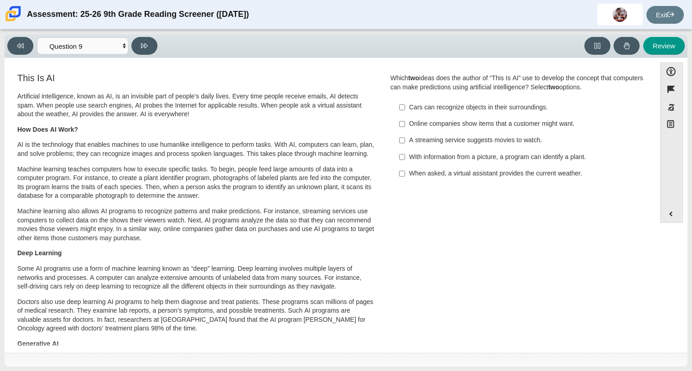
click at [515, 160] on div "With information from a picture, a program can identify a plant." at bounding box center [524, 157] width 230 height 9
click at [405, 160] on input "With information from a picture, a program can identify a plant. With informati…" at bounding box center [402, 157] width 6 height 16
checkbox input "true"
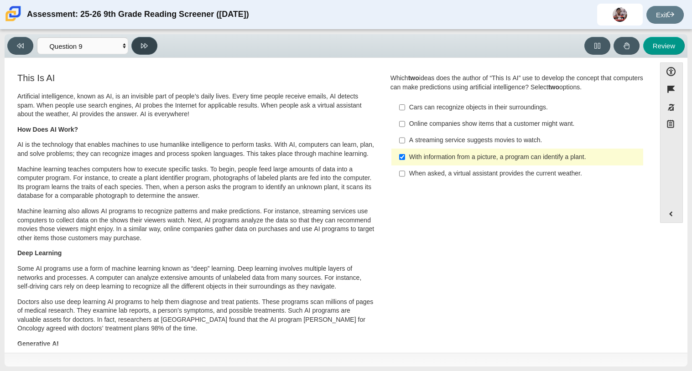
click at [147, 47] on icon at bounding box center [144, 45] width 7 height 7
select select "cdf3c14e-a918-44d1-9b63-3db0fa81641e"
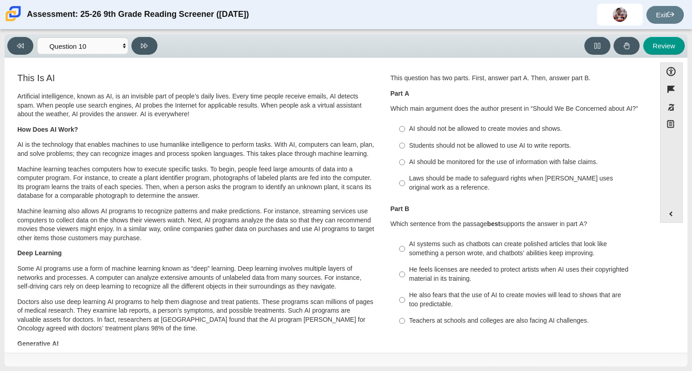
click at [426, 133] on div "AI should not be allowed to create movies and shows." at bounding box center [524, 128] width 230 height 9
click at [405, 133] on input "AI should not be allowed to create movies and shows. AI should not be allowed t…" at bounding box center [402, 129] width 6 height 16
radio input "true"
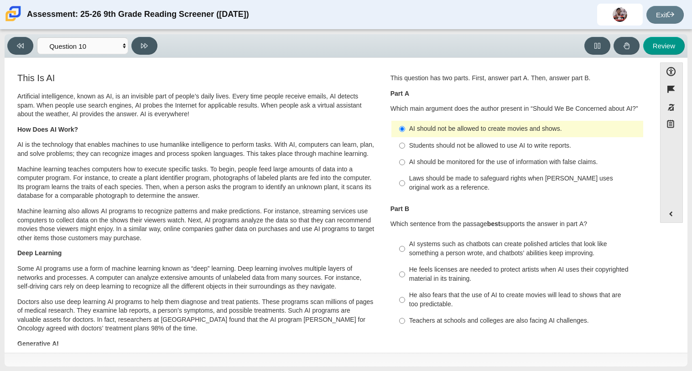
click at [426, 296] on div "He also fears that the use of AI to create movies will lead to shows that are t…" at bounding box center [524, 300] width 230 height 18
click at [405, 296] on input "He also fears that the use of AI to create movies will lead to shows that are t…" at bounding box center [402, 300] width 6 height 26
radio input "true"
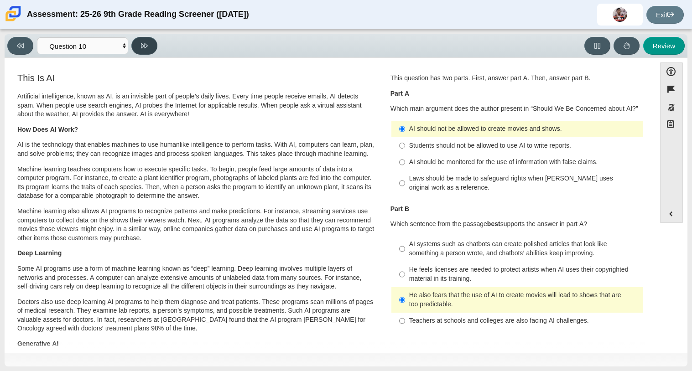
click at [137, 43] on button at bounding box center [144, 46] width 26 height 18
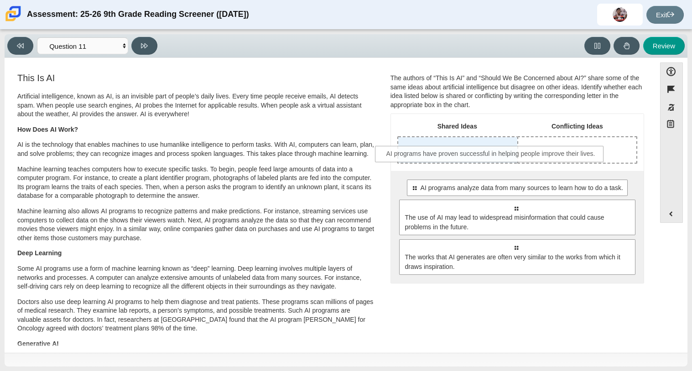
drag, startPoint x: 458, startPoint y: 191, endPoint x: 434, endPoint y: 157, distance: 41.9
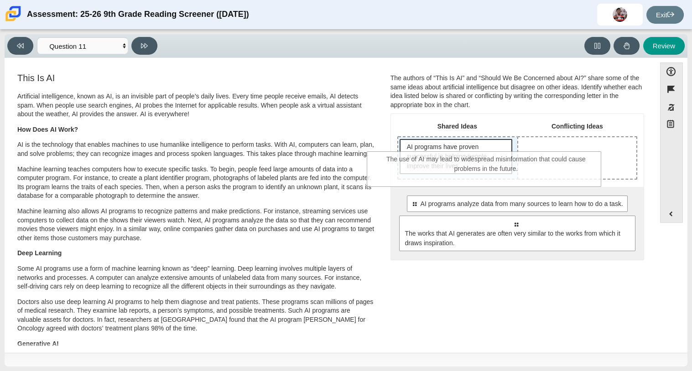
drag, startPoint x: 450, startPoint y: 237, endPoint x: 420, endPoint y: 172, distance: 70.8
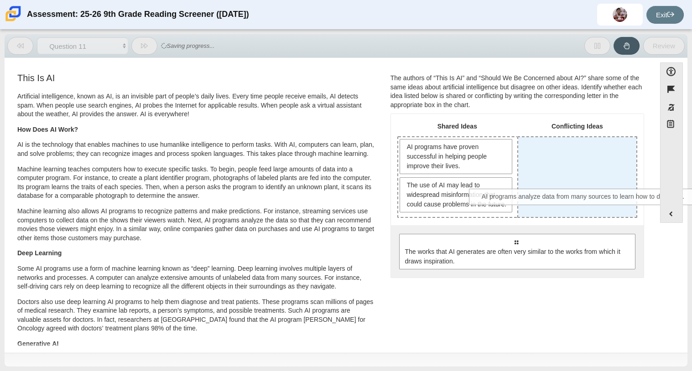
drag, startPoint x: 463, startPoint y: 249, endPoint x: 531, endPoint y: 195, distance: 86.9
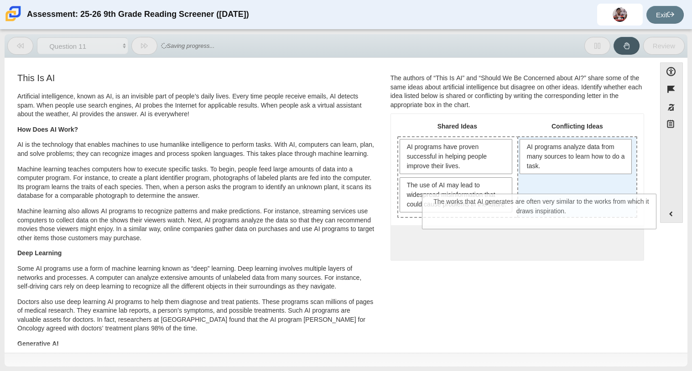
drag, startPoint x: 515, startPoint y: 245, endPoint x: 565, endPoint y: 181, distance: 81.2
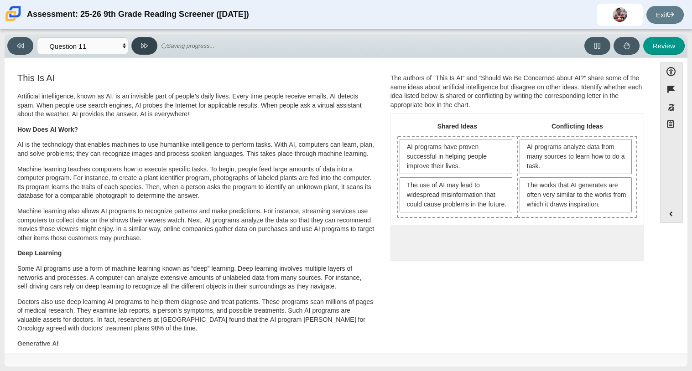
click at [138, 47] on button at bounding box center [144, 46] width 26 height 18
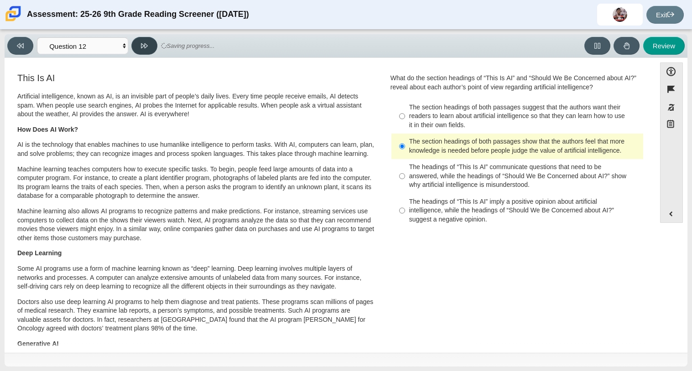
click at [138, 47] on button at bounding box center [144, 46] width 26 height 18
select select "review"
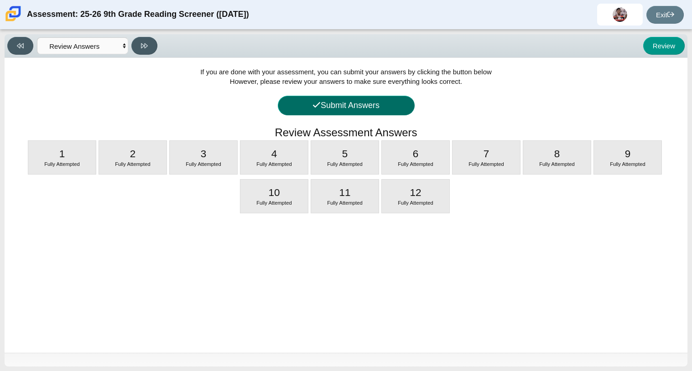
click at [311, 113] on button "Submit Answers" at bounding box center [346, 106] width 137 height 20
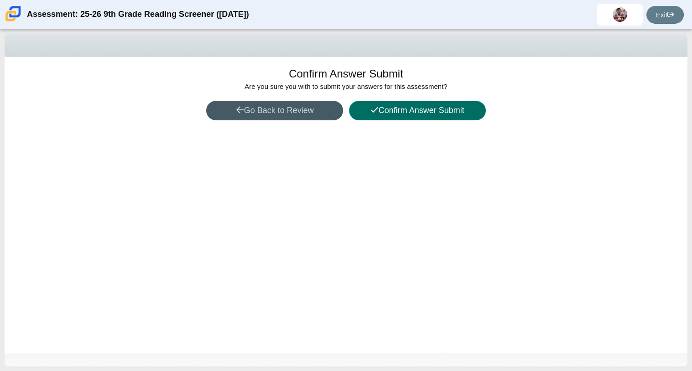
click at [375, 109] on icon at bounding box center [374, 110] width 8 height 8
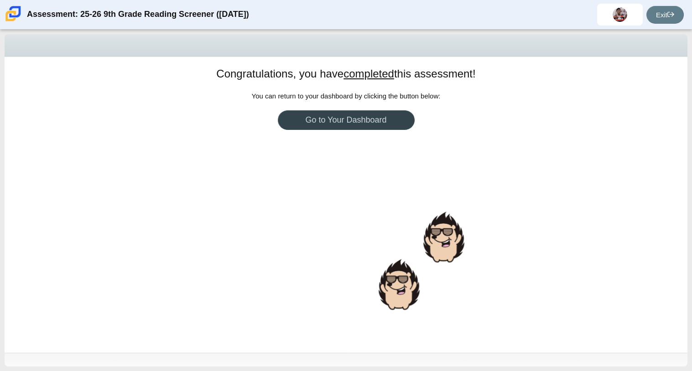
click at [368, 122] on link "Go to Your Dashboard" at bounding box center [346, 120] width 137 height 20
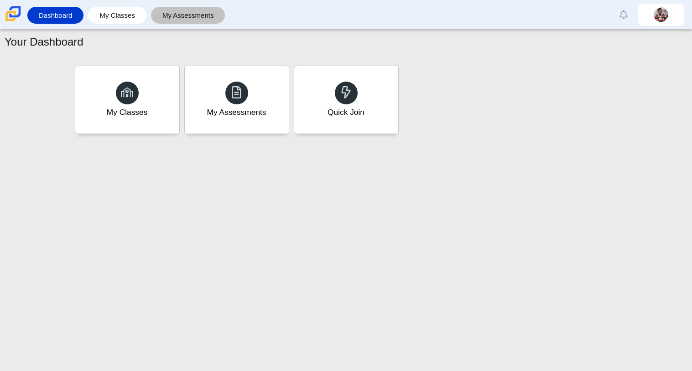
click at [192, 19] on link "My Assessments" at bounding box center [187, 15] width 65 height 17
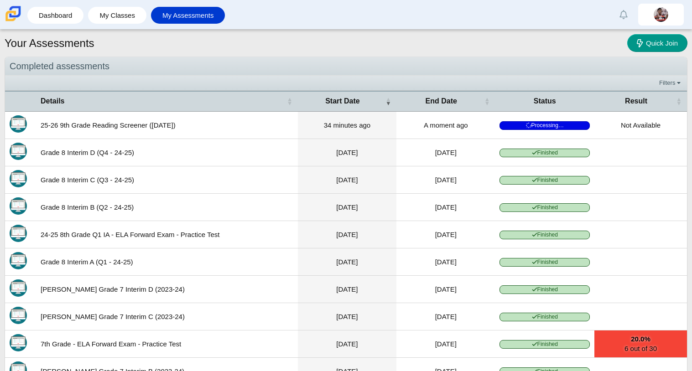
click at [623, 90] on div "Filters Show only: Loading…" at bounding box center [346, 83] width 682 height 15
click at [630, 97] on span "Result" at bounding box center [636, 101] width 22 height 8
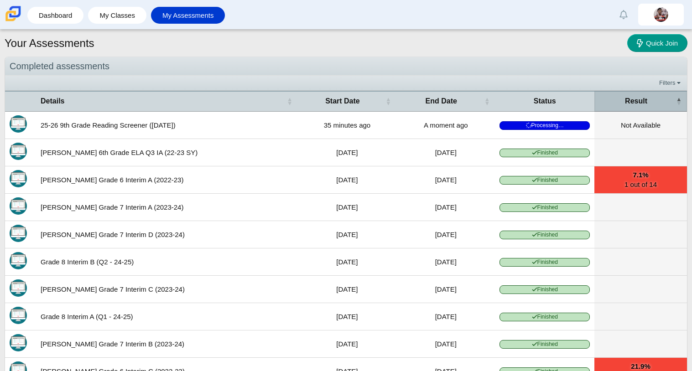
click at [630, 97] on span "Result" at bounding box center [636, 101] width 22 height 8
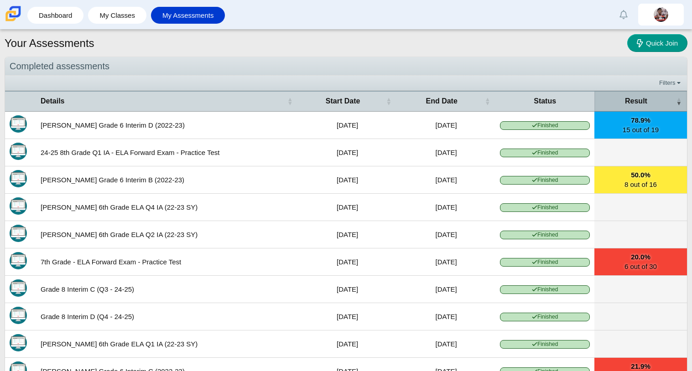
click at [631, 98] on span "Result" at bounding box center [636, 101] width 22 height 8
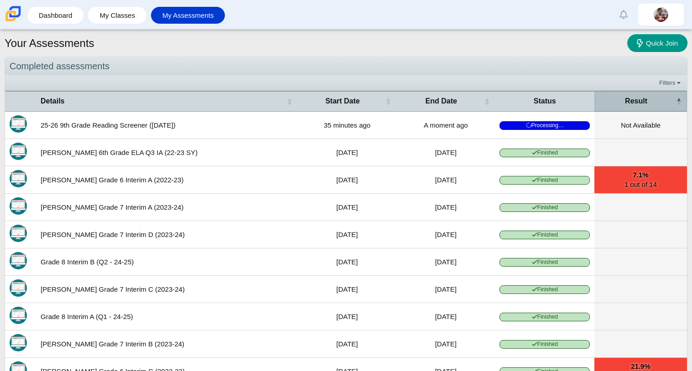
click at [631, 98] on span "Result" at bounding box center [636, 101] width 22 height 8
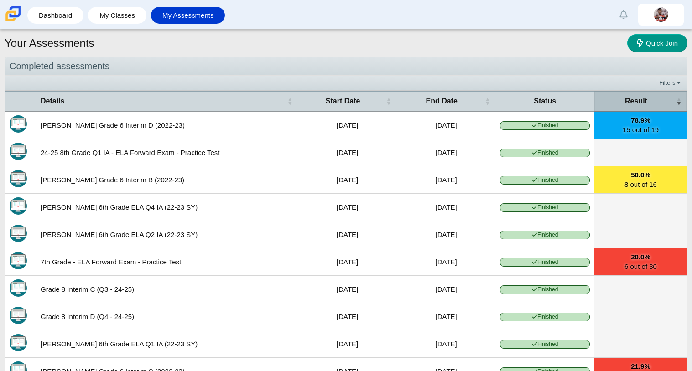
click at [614, 98] on div "Result" at bounding box center [636, 101] width 74 height 10
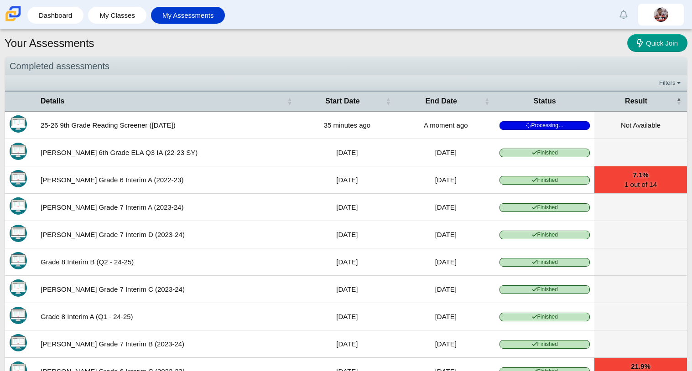
click at [564, 98] on div "Status" at bounding box center [544, 101] width 90 height 10
click at [610, 104] on div "Result" at bounding box center [636, 101] width 74 height 10
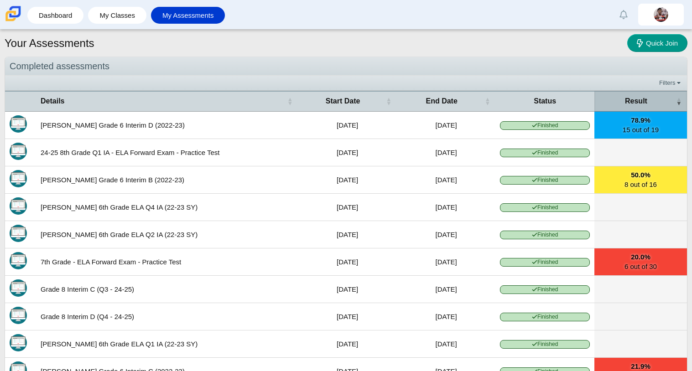
click at [619, 99] on div "Result" at bounding box center [636, 101] width 74 height 10
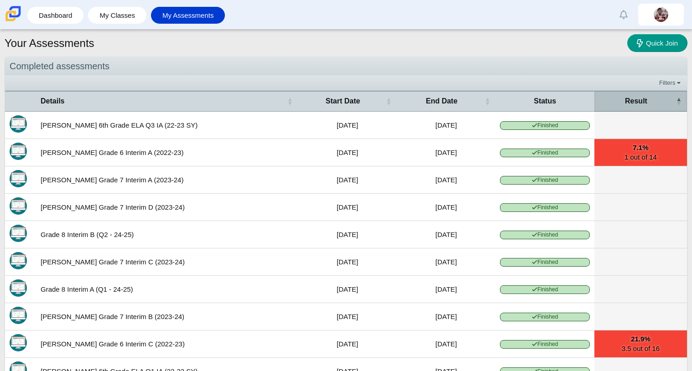
click at [616, 95] on th "Result" at bounding box center [640, 101] width 93 height 21
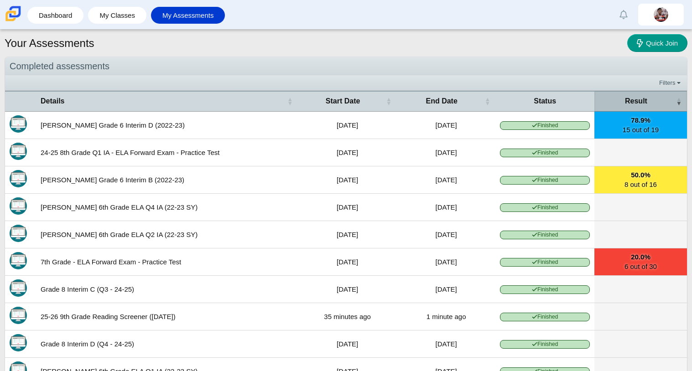
click at [616, 95] on th "Result" at bounding box center [640, 101] width 93 height 21
